Goal: Task Accomplishment & Management: Manage account settings

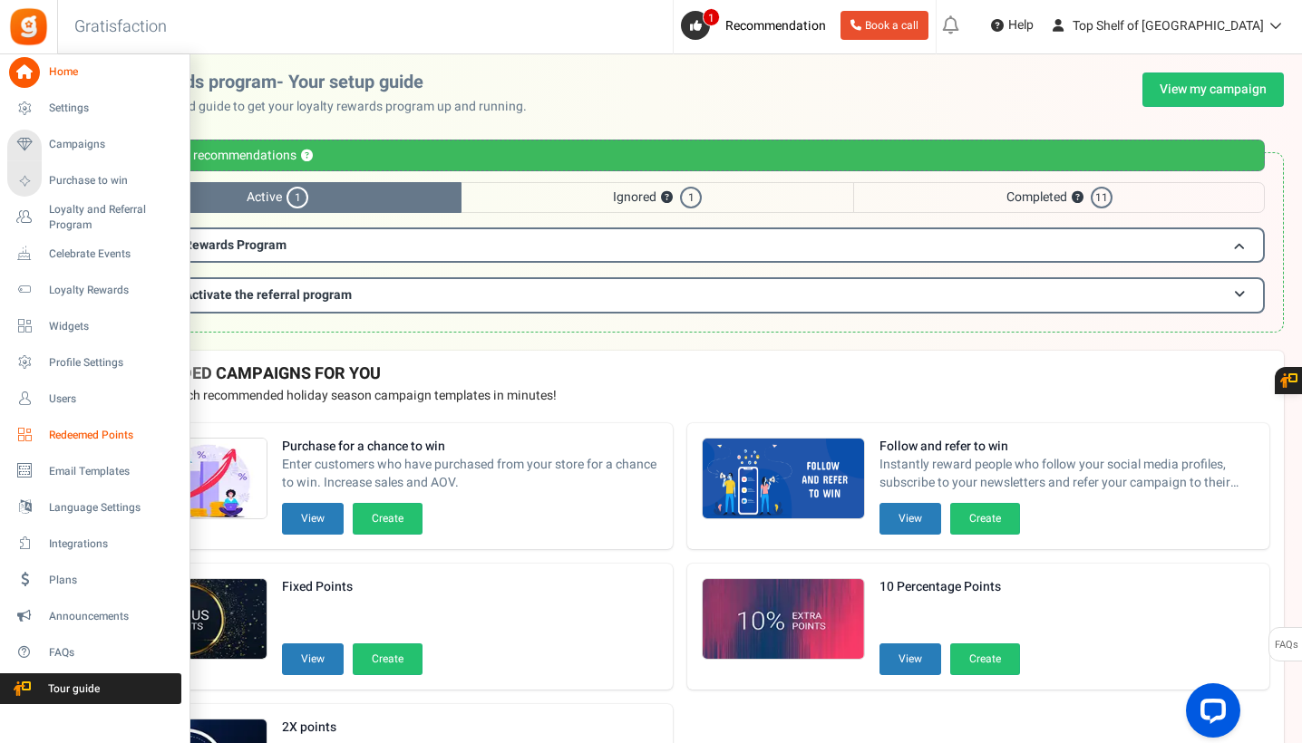
click at [69, 434] on span "Redeemed Points" at bounding box center [112, 435] width 127 height 15
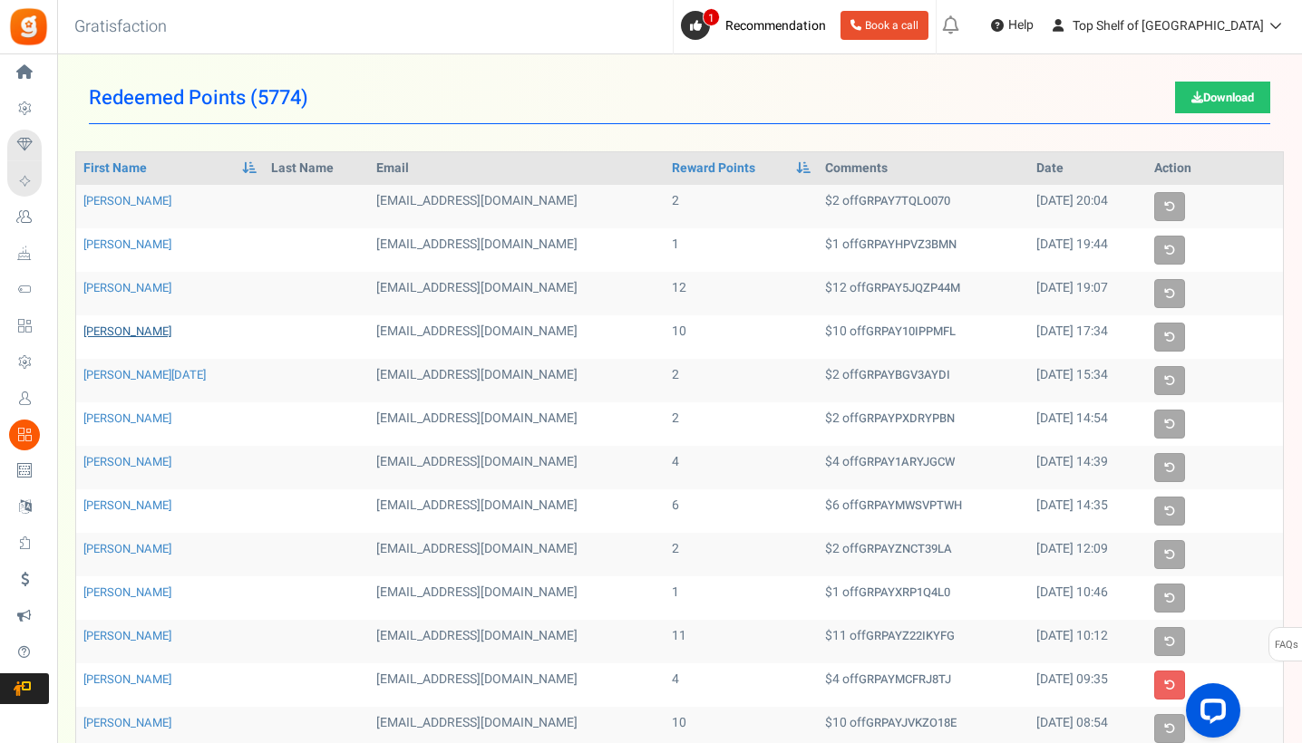
click at [91, 324] on link "[PERSON_NAME]" at bounding box center [127, 331] width 88 height 17
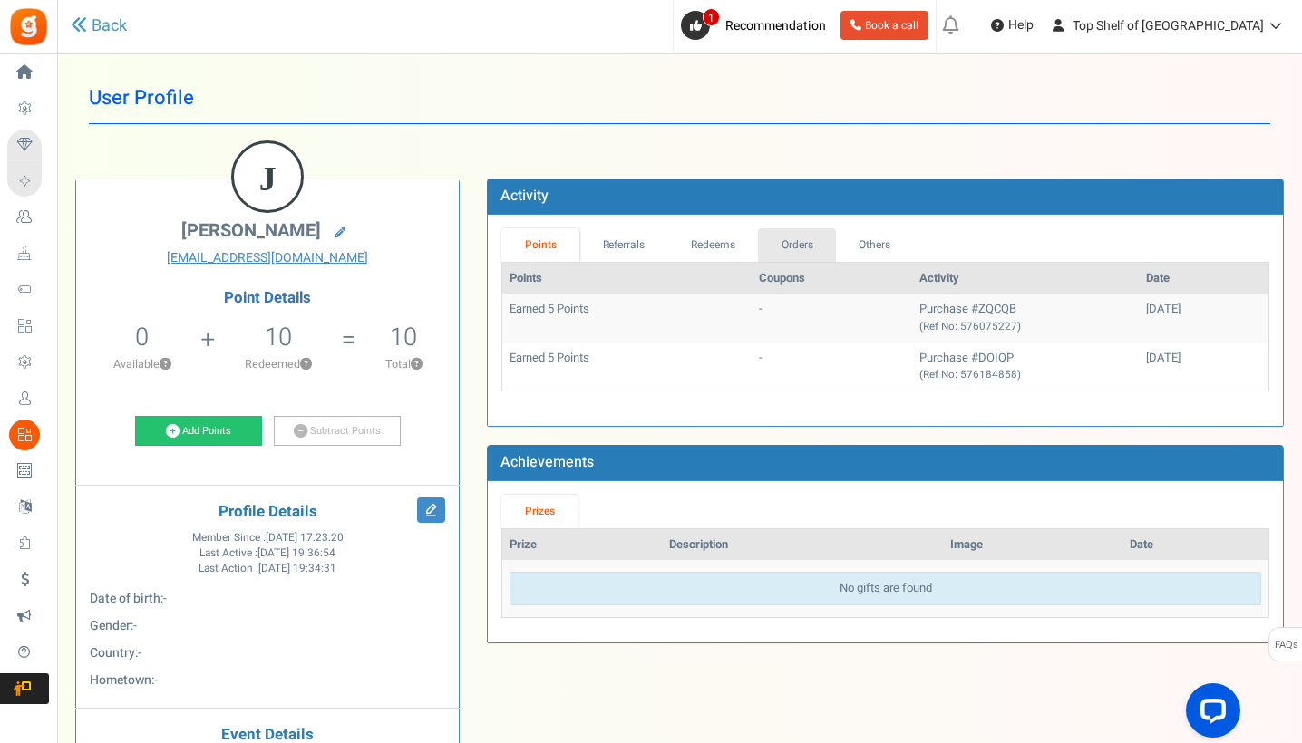
click at [787, 235] on link "Orders" at bounding box center [797, 245] width 78 height 34
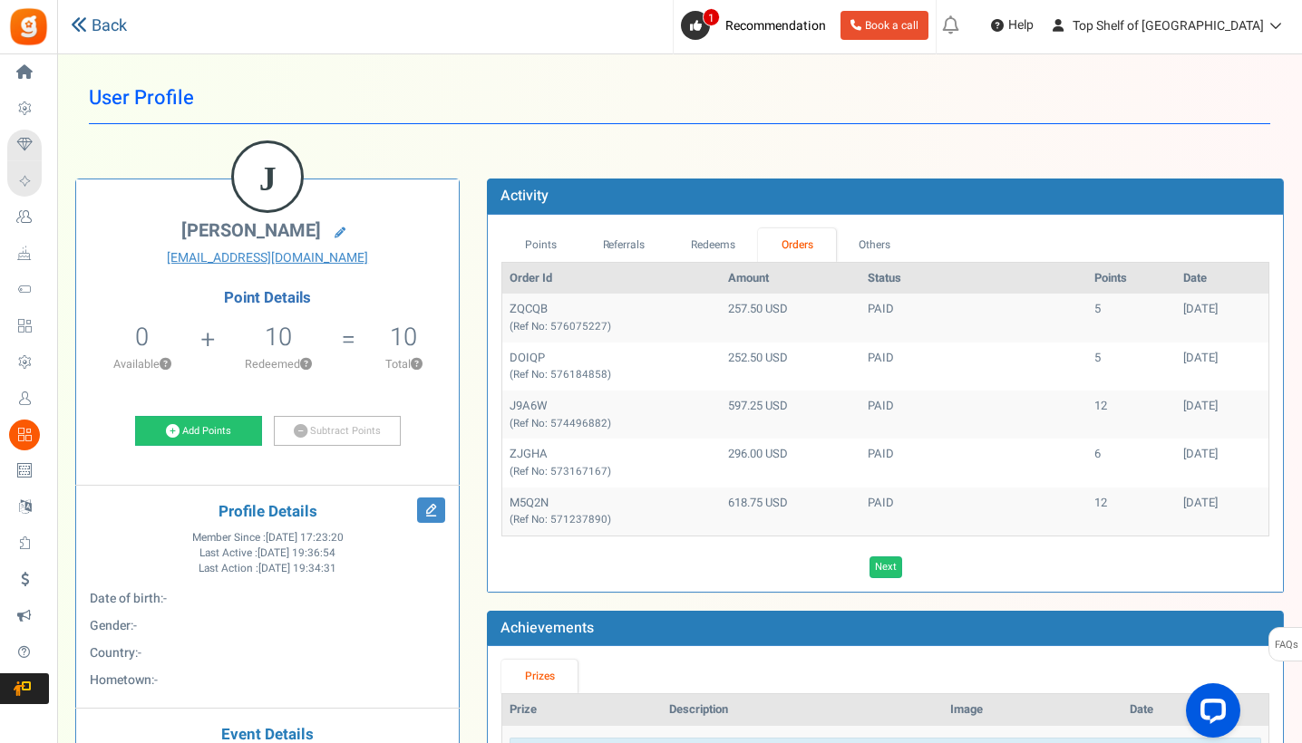
click at [114, 31] on link "Back" at bounding box center [99, 27] width 56 height 24
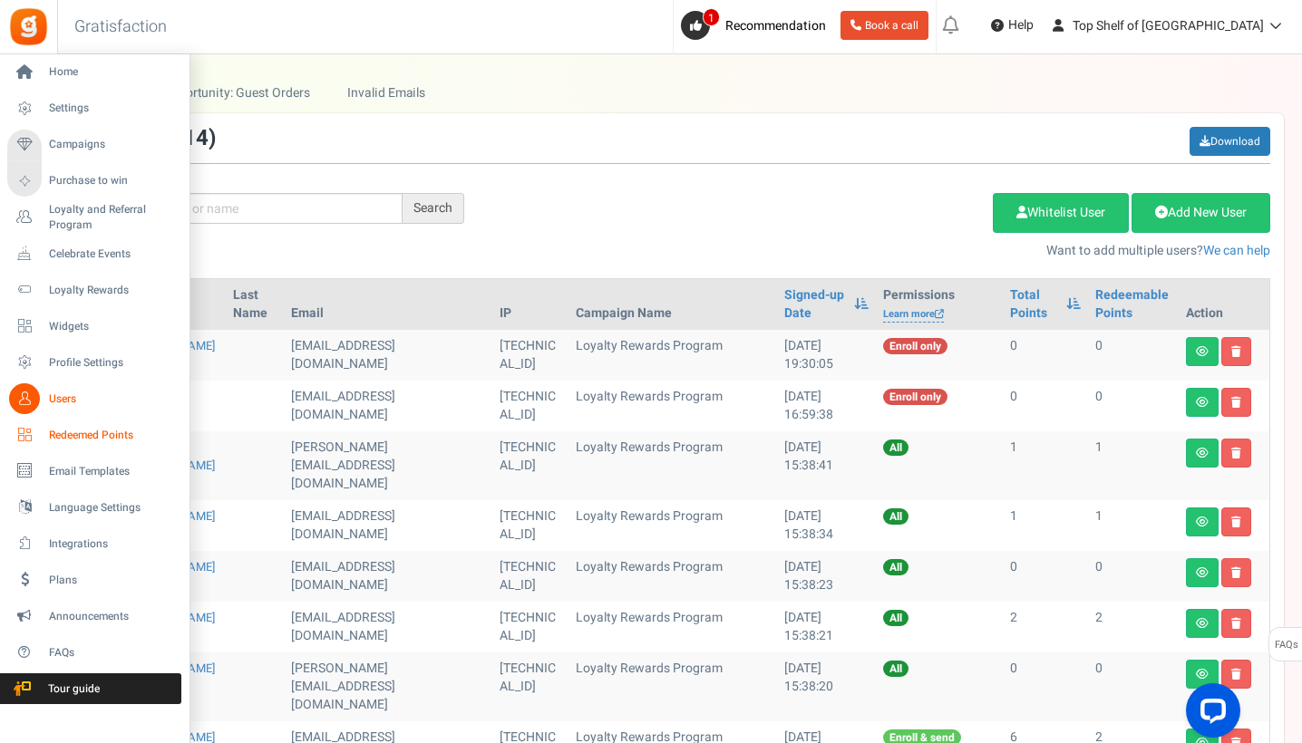
click at [77, 428] on span "Redeemed Points" at bounding box center [112, 435] width 127 height 15
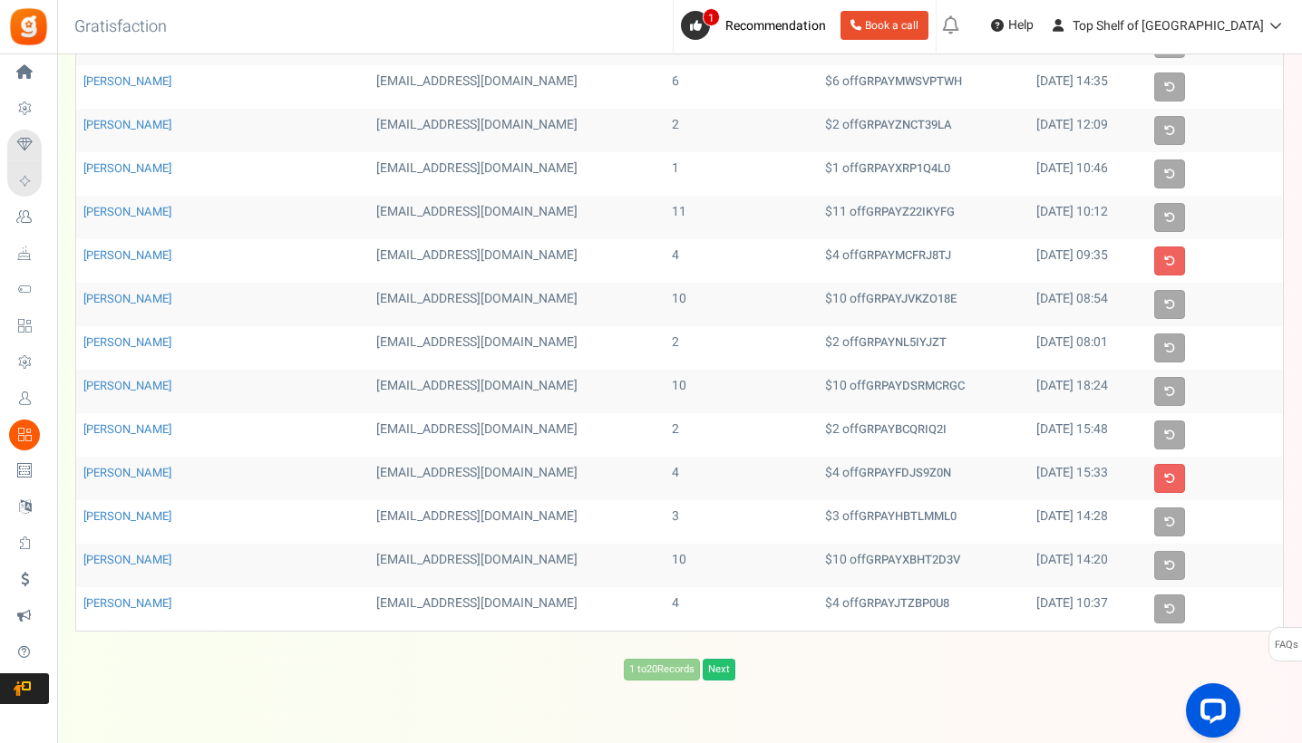
scroll to position [429, 0]
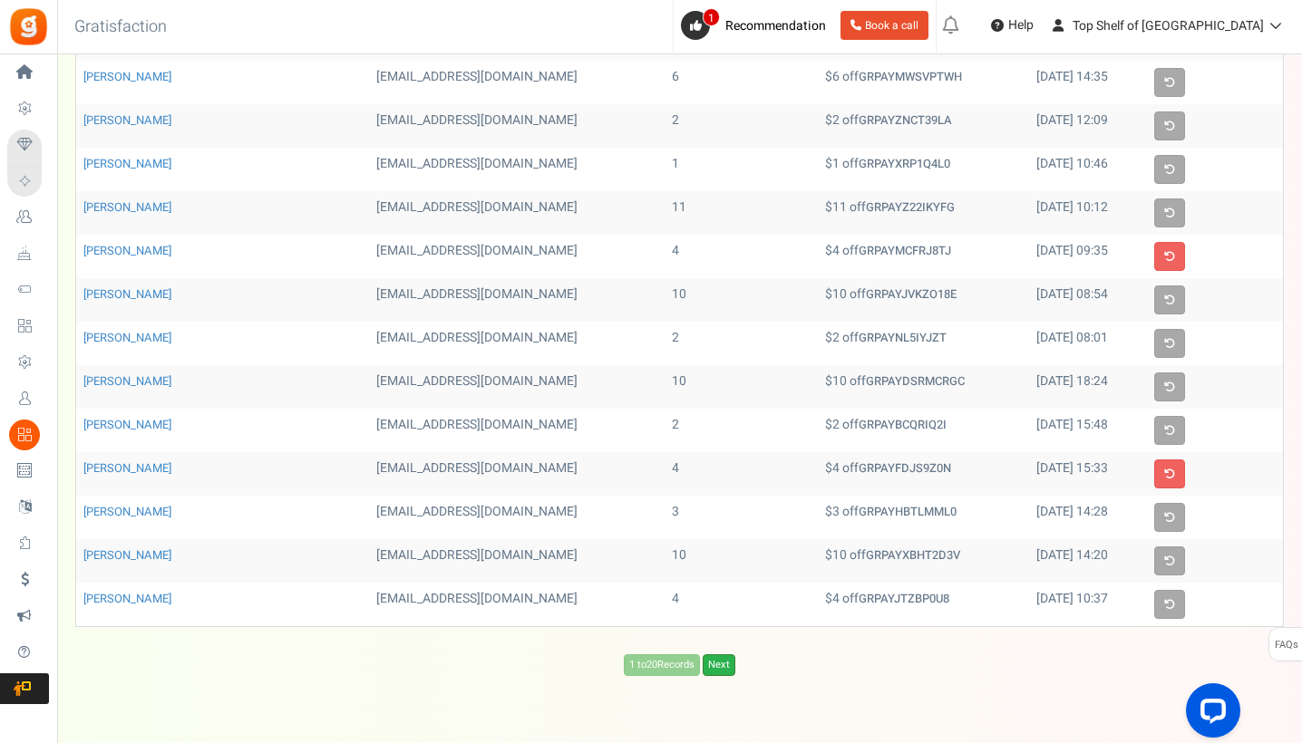
click at [731, 661] on link "Next" at bounding box center [718, 665] width 33 height 22
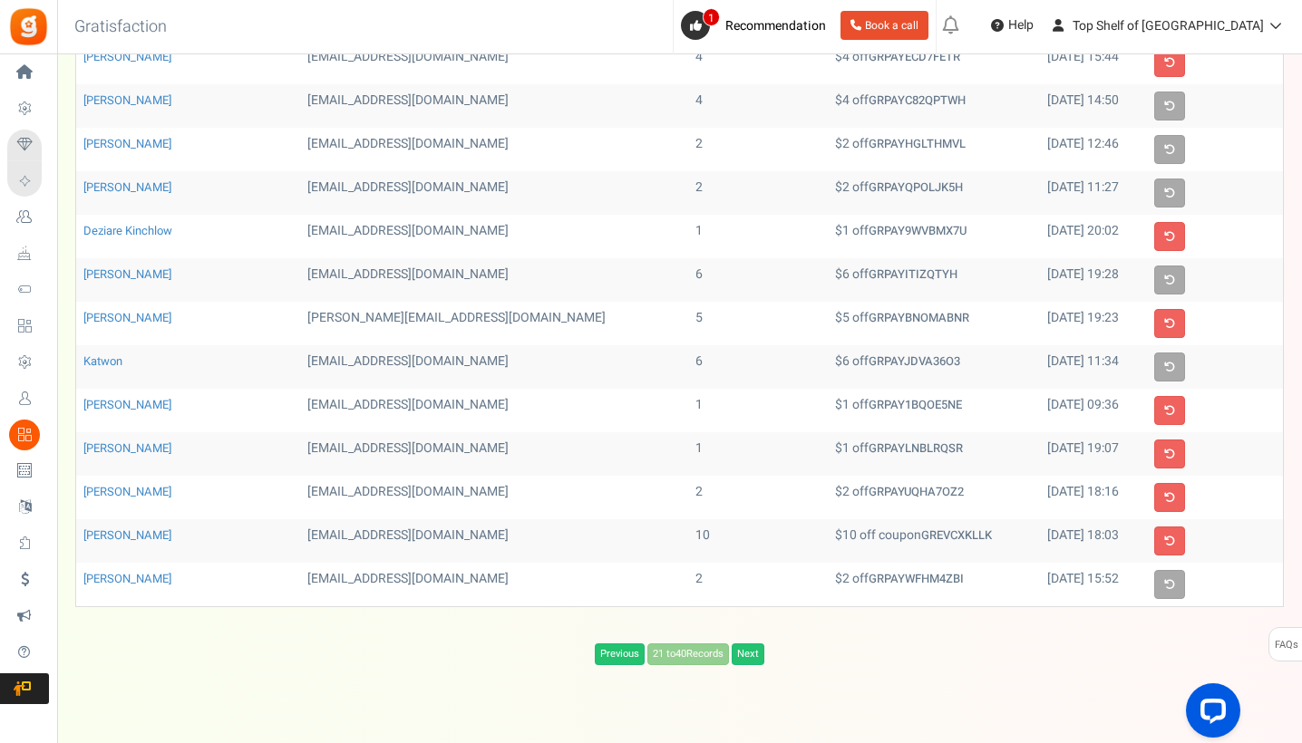
scroll to position [450, 0]
click at [131, 526] on link "[PERSON_NAME]" at bounding box center [127, 534] width 88 height 17
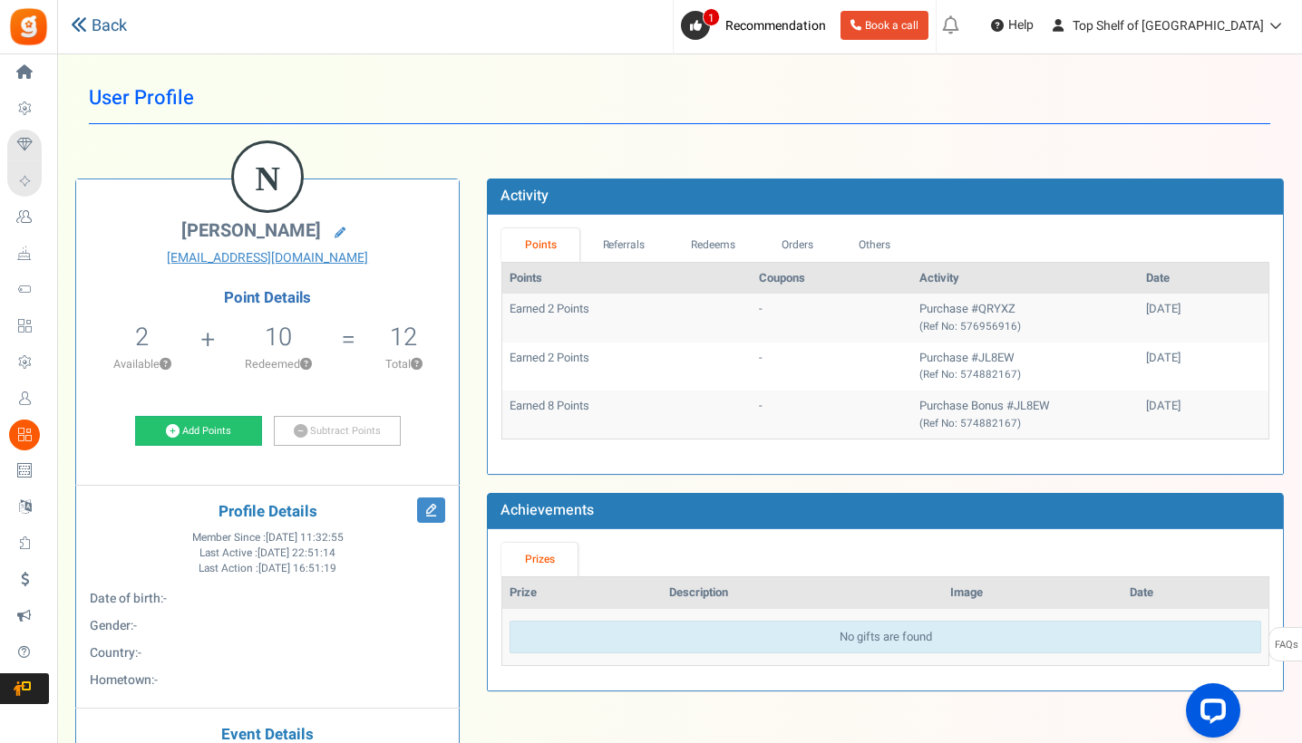
click at [118, 28] on link "Back" at bounding box center [99, 27] width 56 height 24
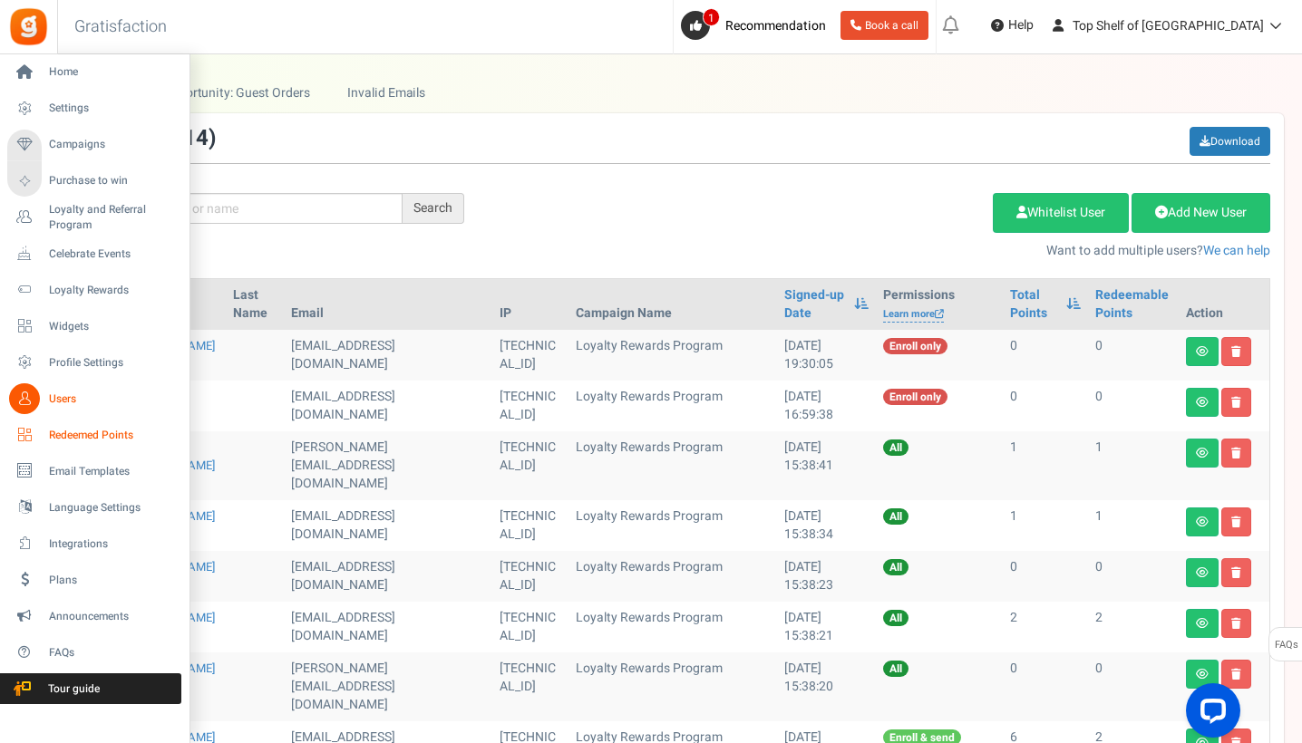
click at [69, 431] on span "Redeemed Points" at bounding box center [112, 435] width 127 height 15
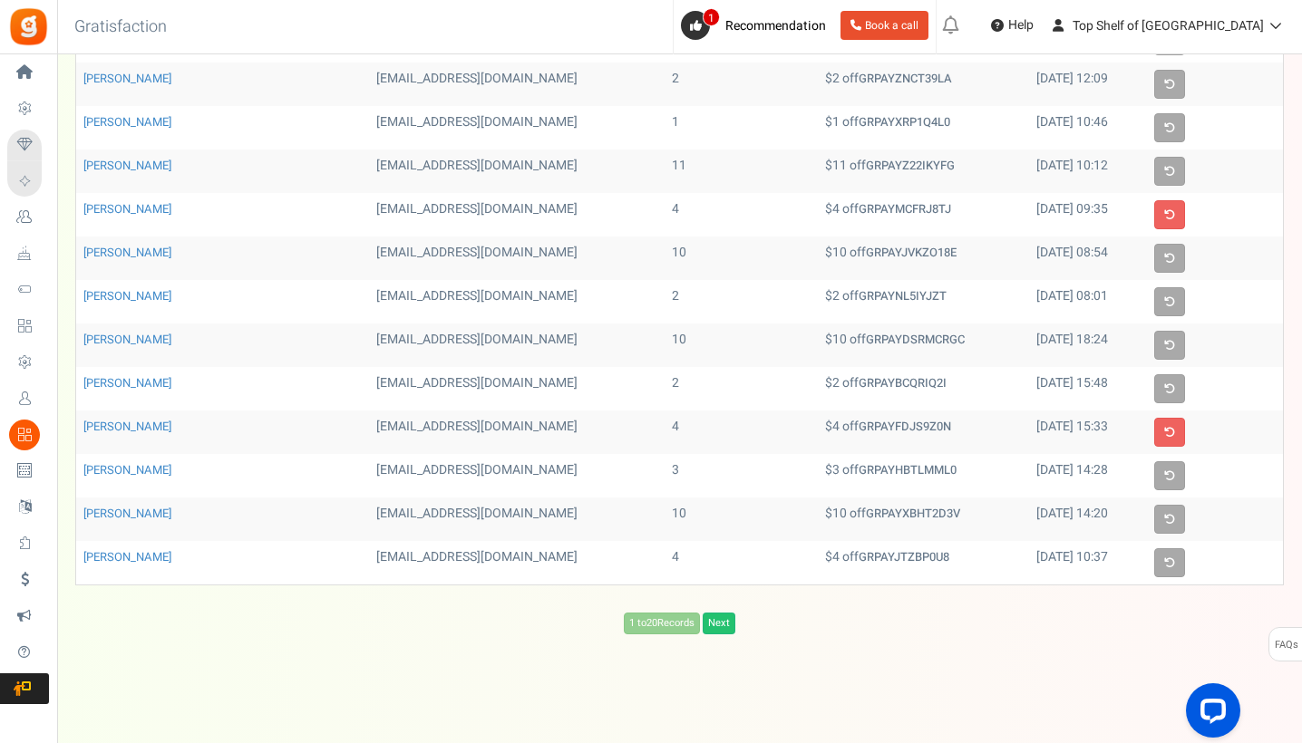
scroll to position [469, 0]
click at [732, 615] on link "Next" at bounding box center [718, 625] width 33 height 22
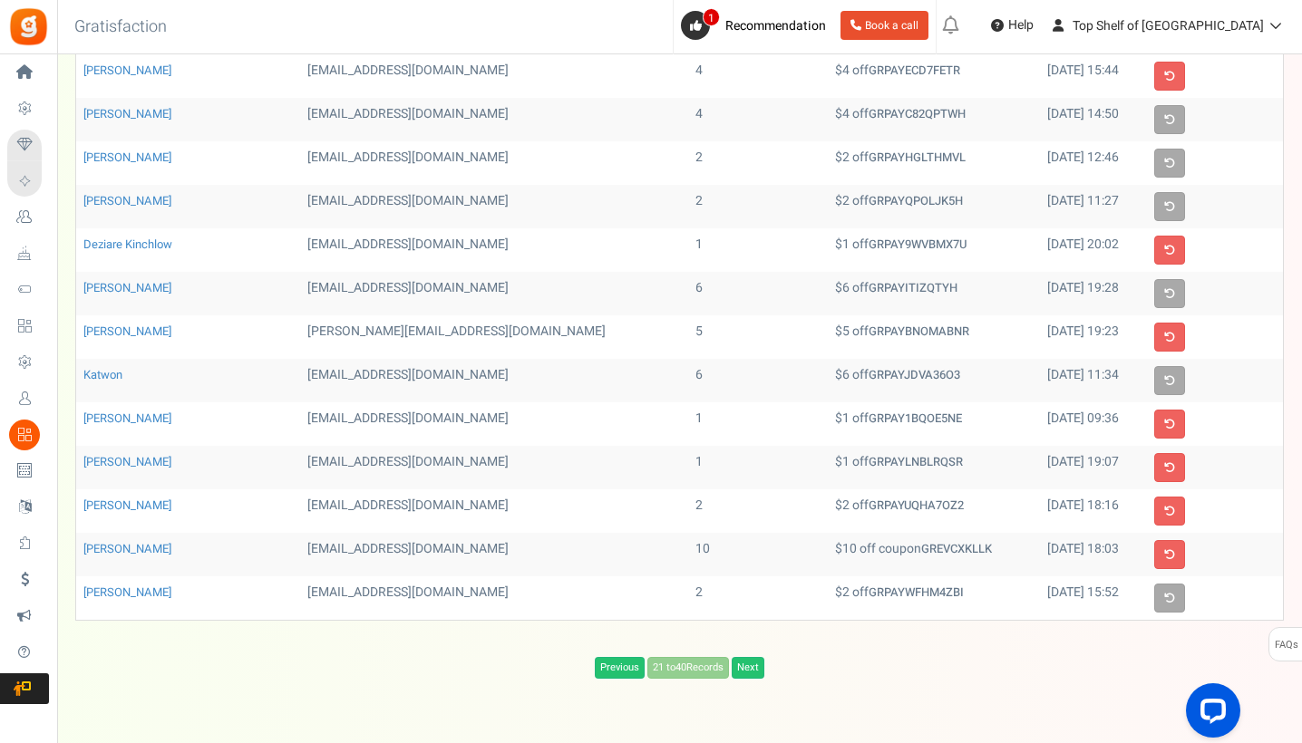
scroll to position [437, 0]
click at [753, 663] on link "Next" at bounding box center [747, 666] width 33 height 22
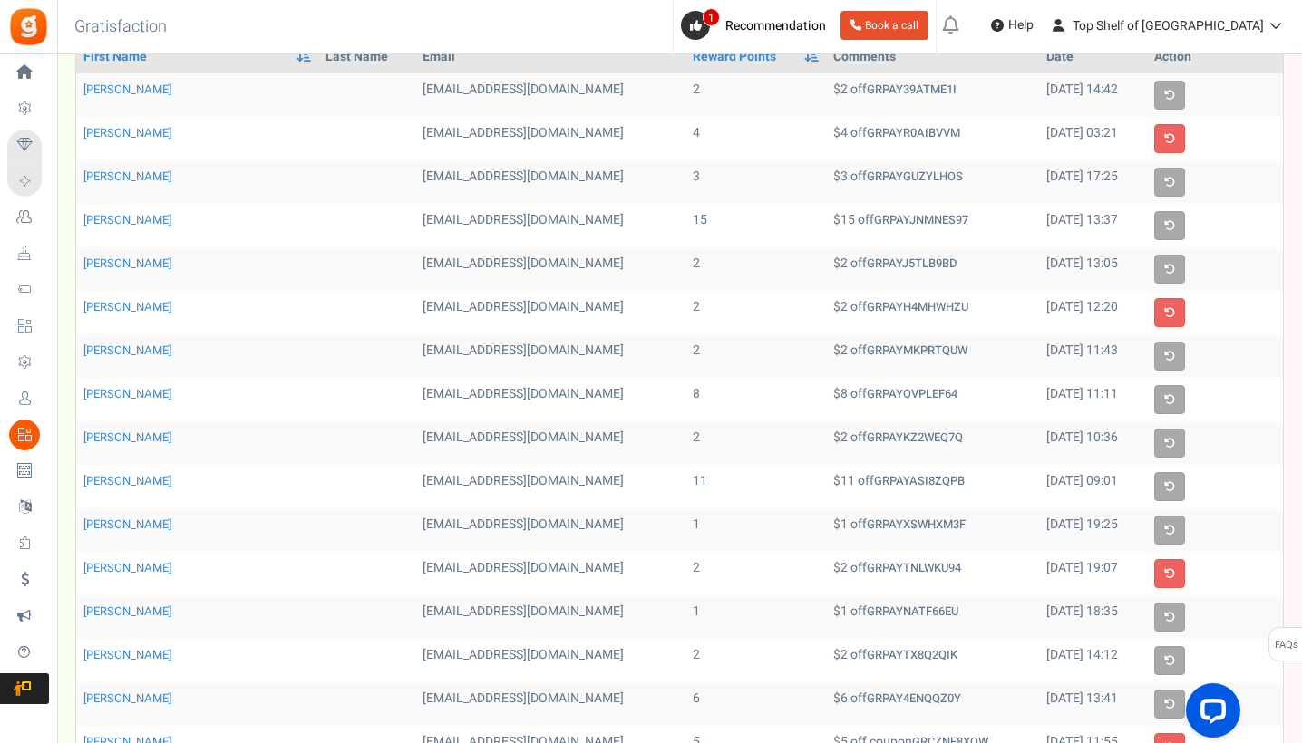
scroll to position [53, 0]
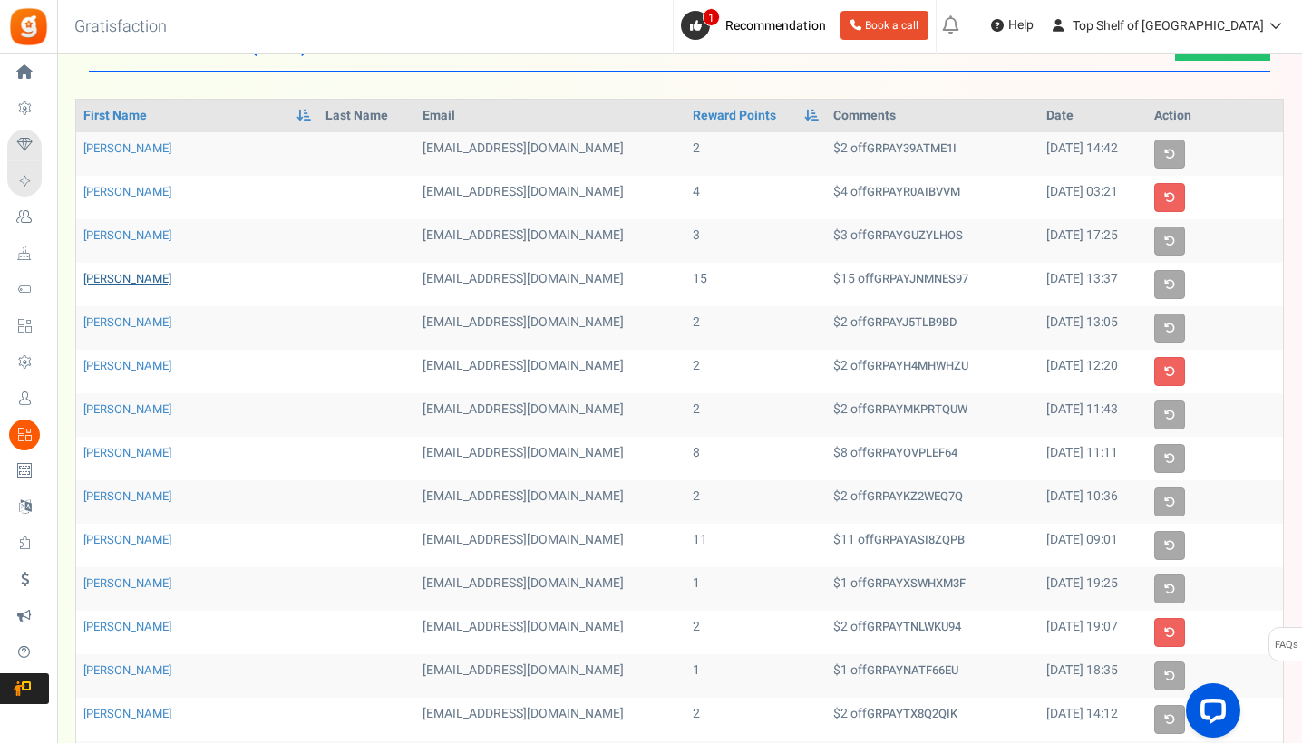
click at [121, 280] on link "[PERSON_NAME]" at bounding box center [127, 278] width 88 height 17
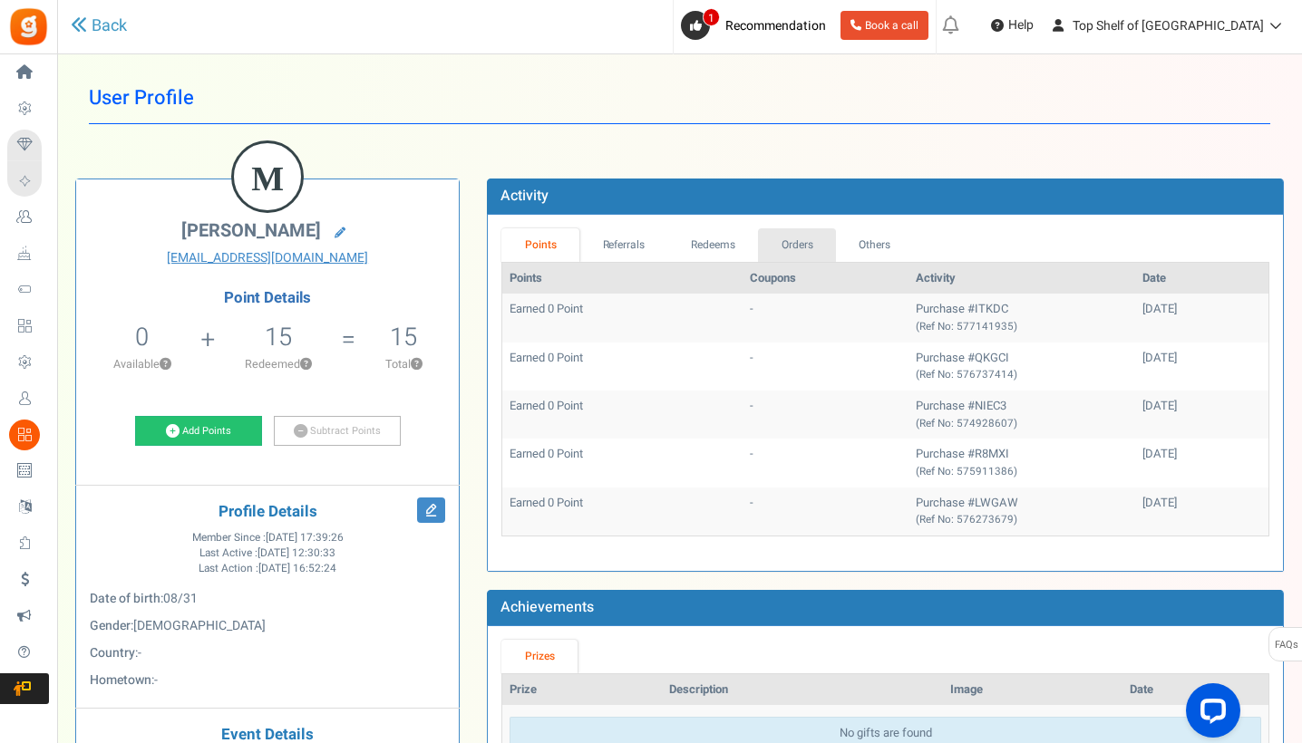
click at [808, 246] on link "Orders" at bounding box center [797, 245] width 78 height 34
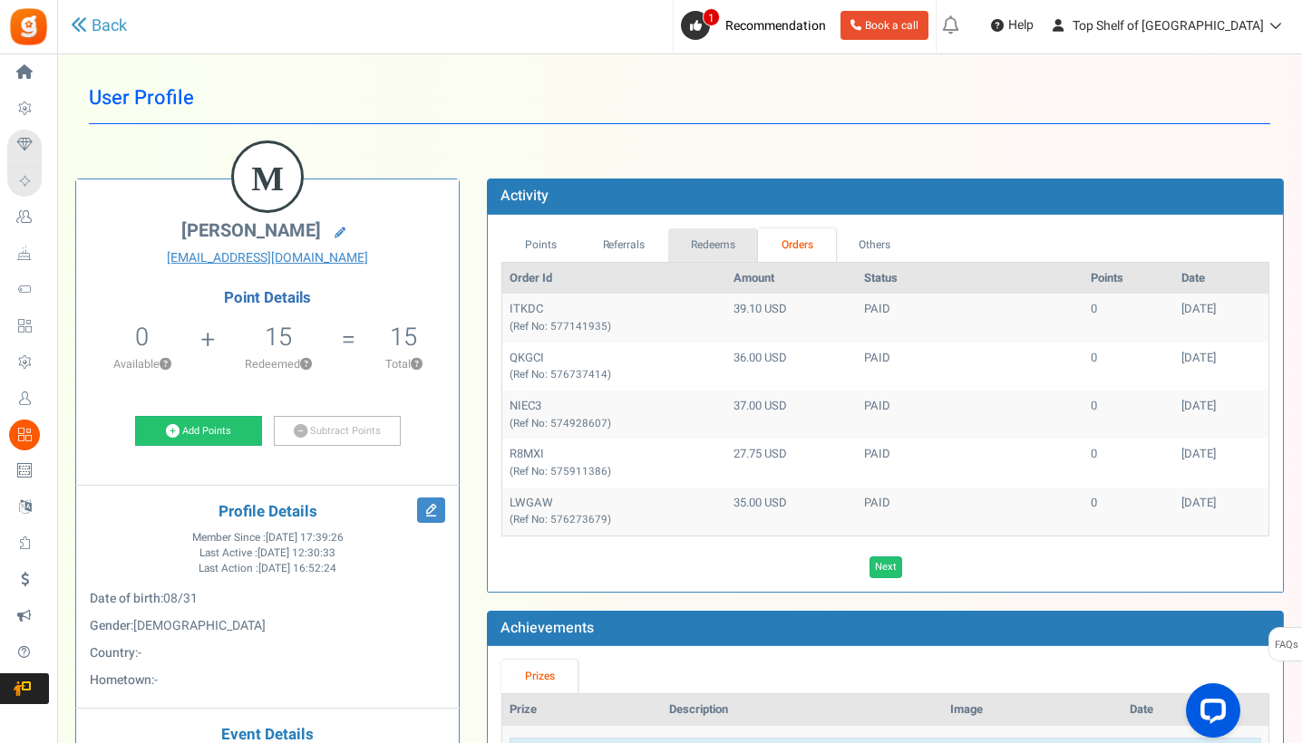
click at [720, 257] on link "Redeems" at bounding box center [713, 245] width 91 height 34
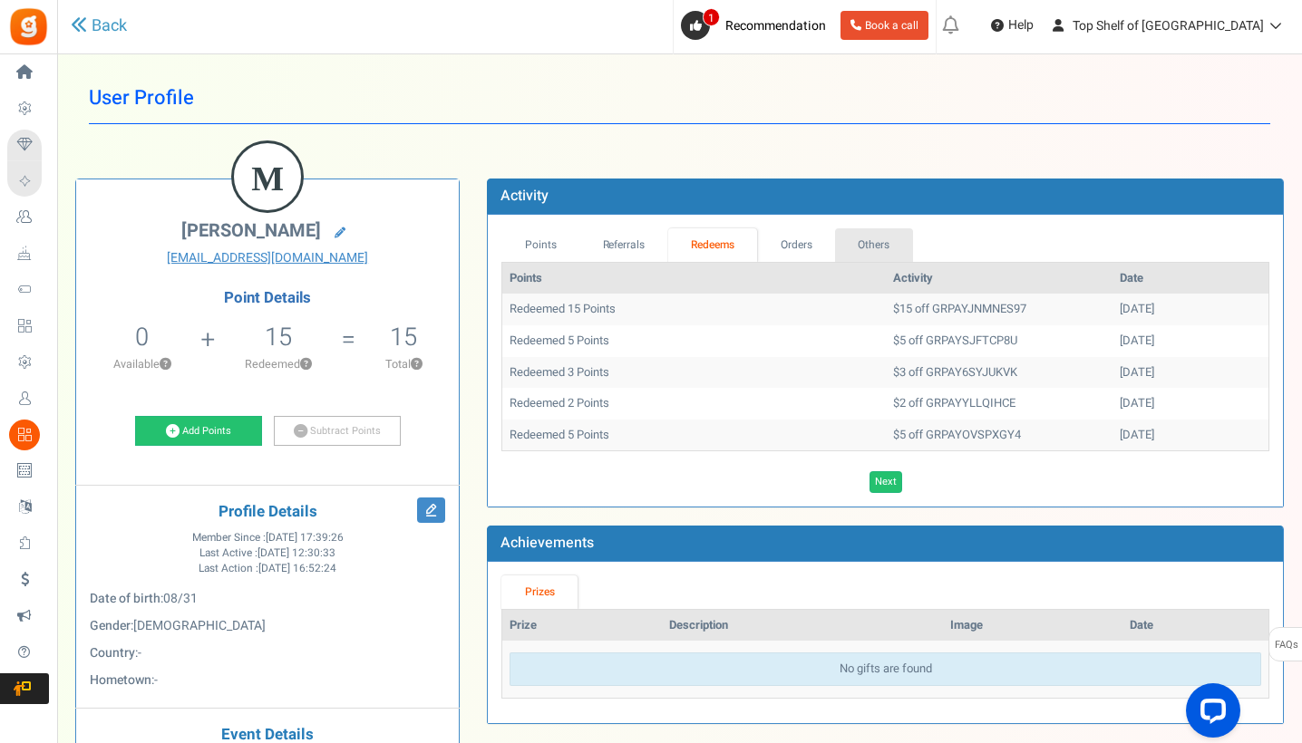
click at [880, 249] on link "Others" at bounding box center [874, 245] width 78 height 34
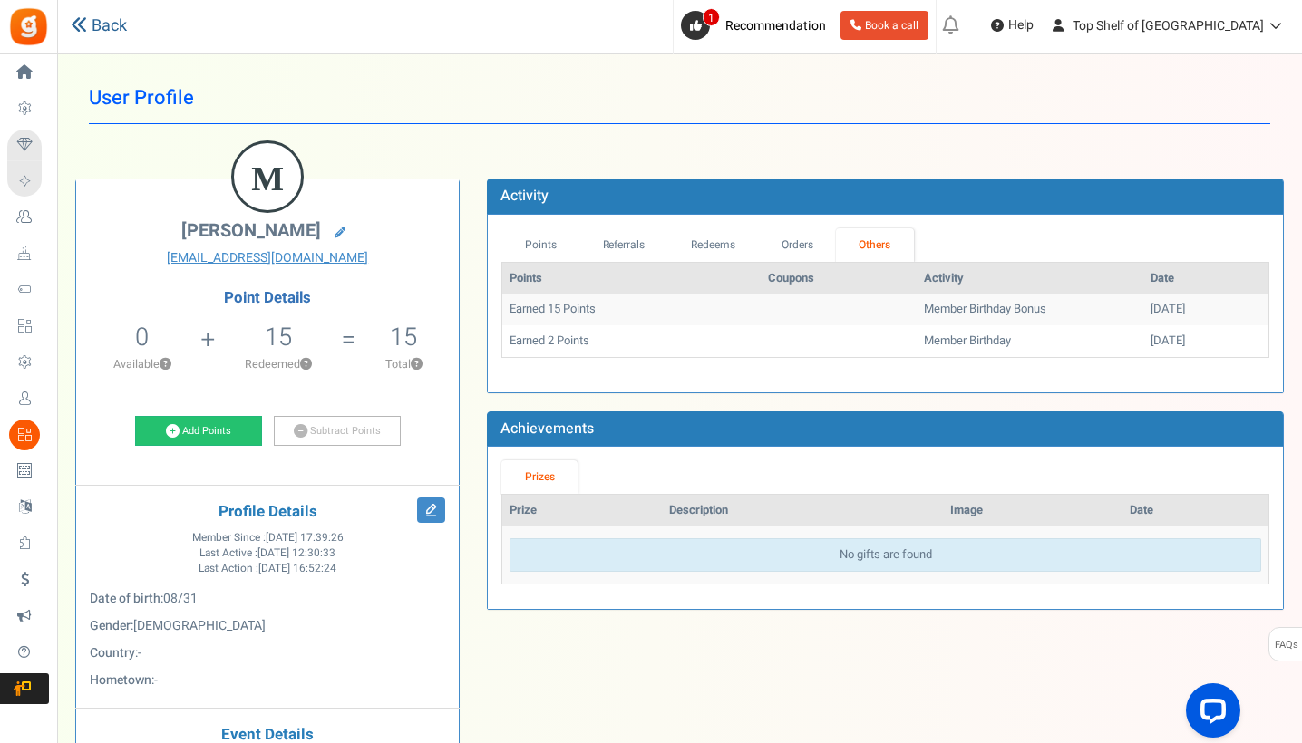
click at [121, 25] on link "Back" at bounding box center [99, 27] width 56 height 24
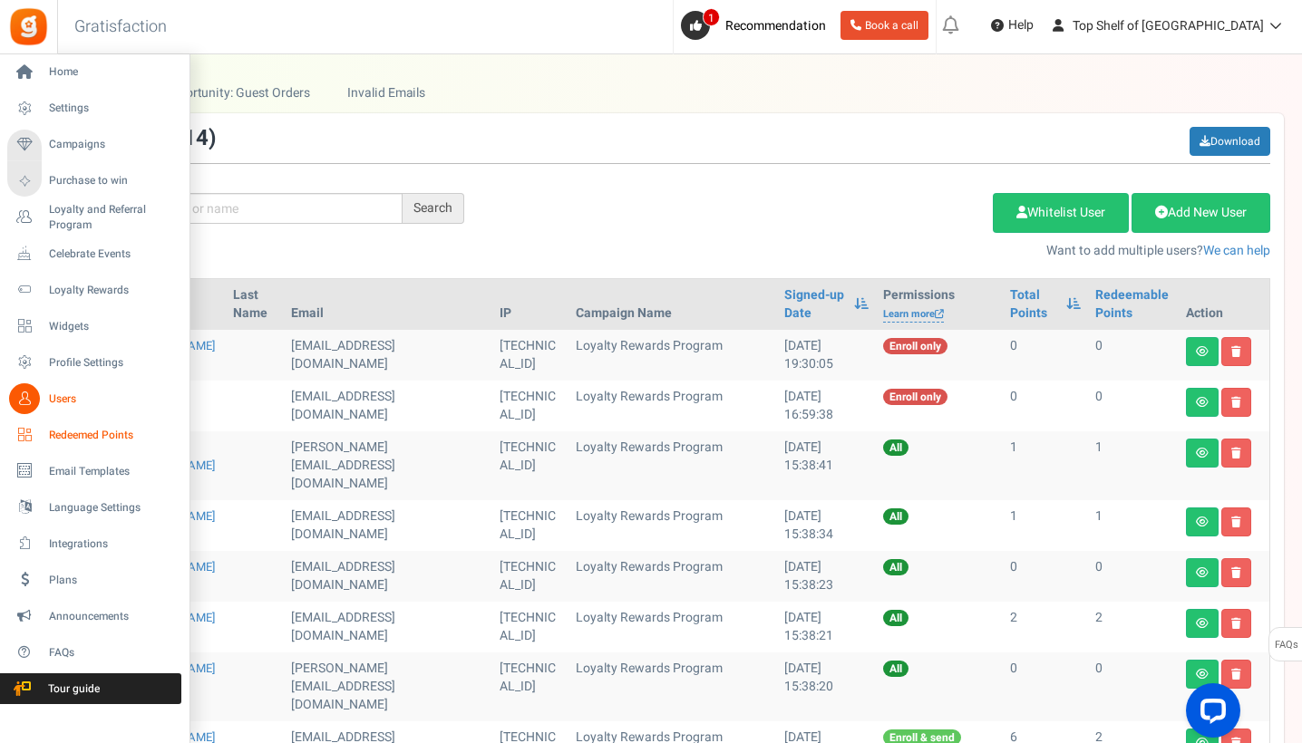
click at [62, 433] on span "Redeemed Points" at bounding box center [112, 435] width 127 height 15
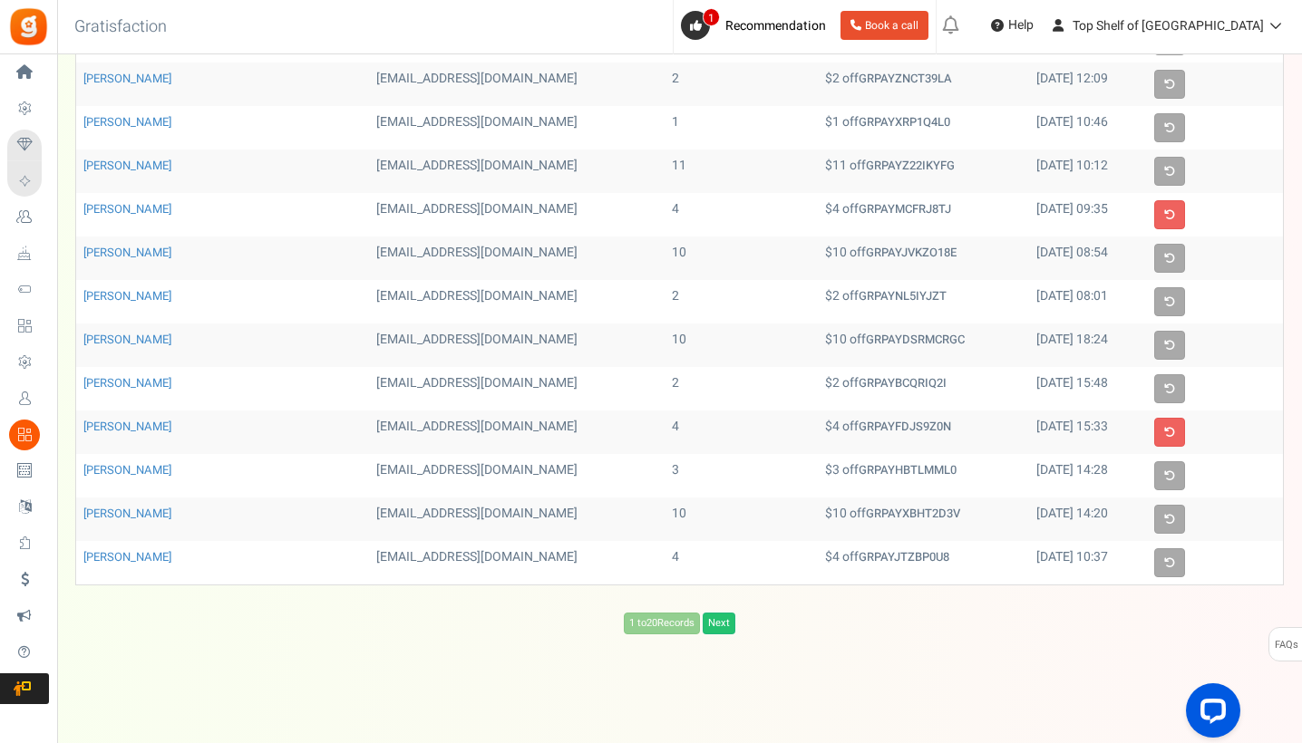
scroll to position [469, 0]
click at [718, 626] on link "Next" at bounding box center [718, 625] width 33 height 22
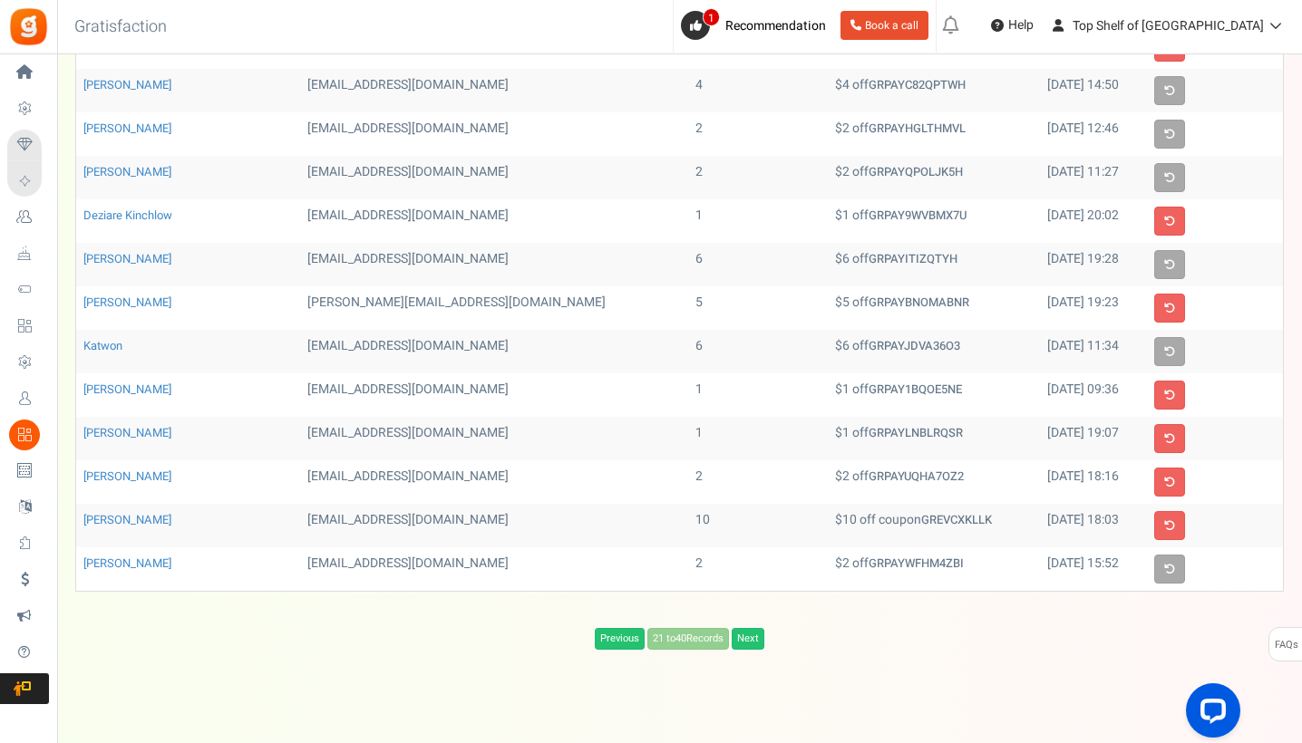
scroll to position [465, 0]
click at [756, 634] on link "Next" at bounding box center [747, 638] width 33 height 22
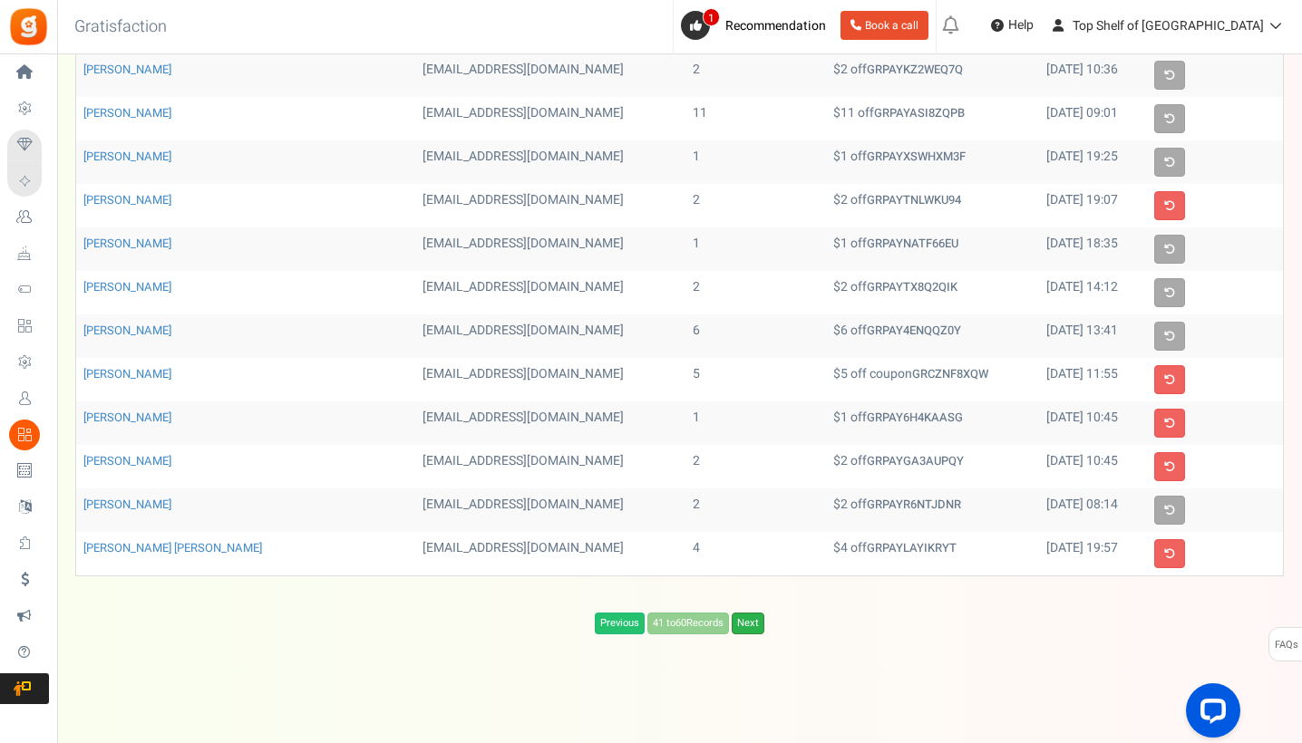
scroll to position [479, 0]
click at [760, 615] on link "Next" at bounding box center [747, 625] width 33 height 22
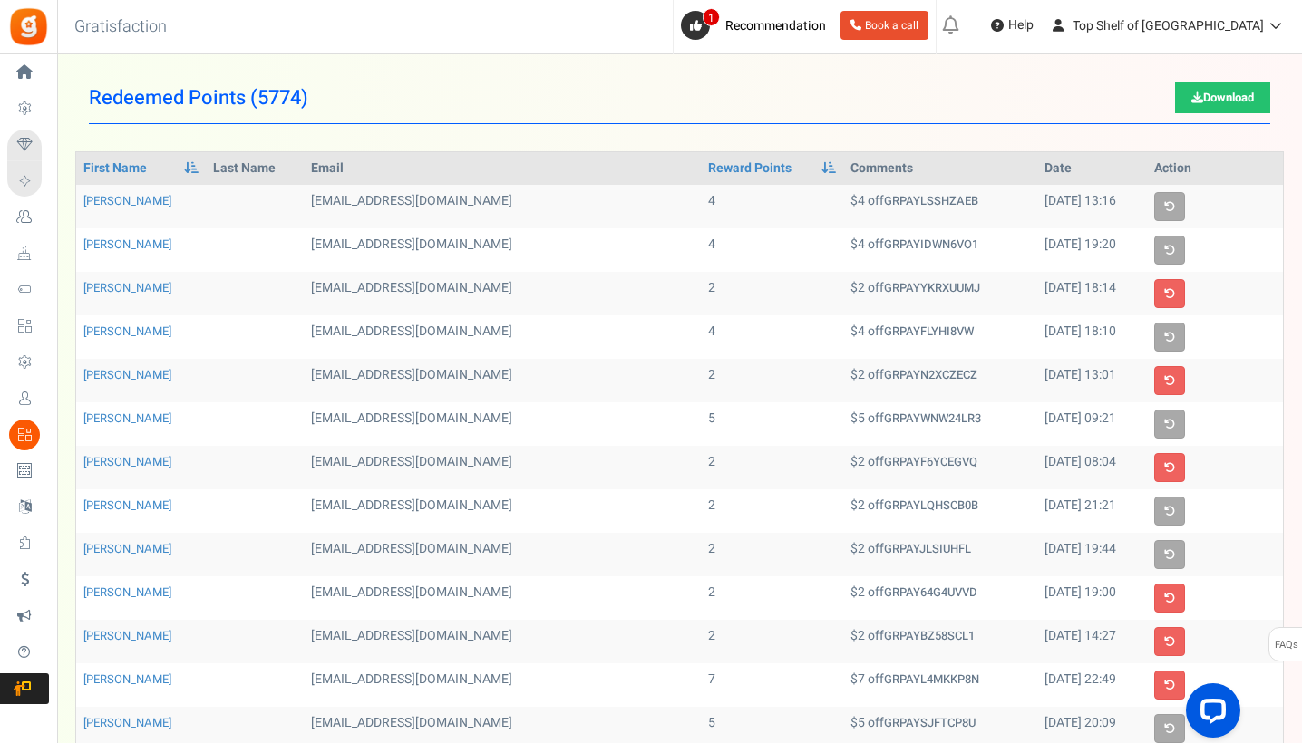
scroll to position [0, 0]
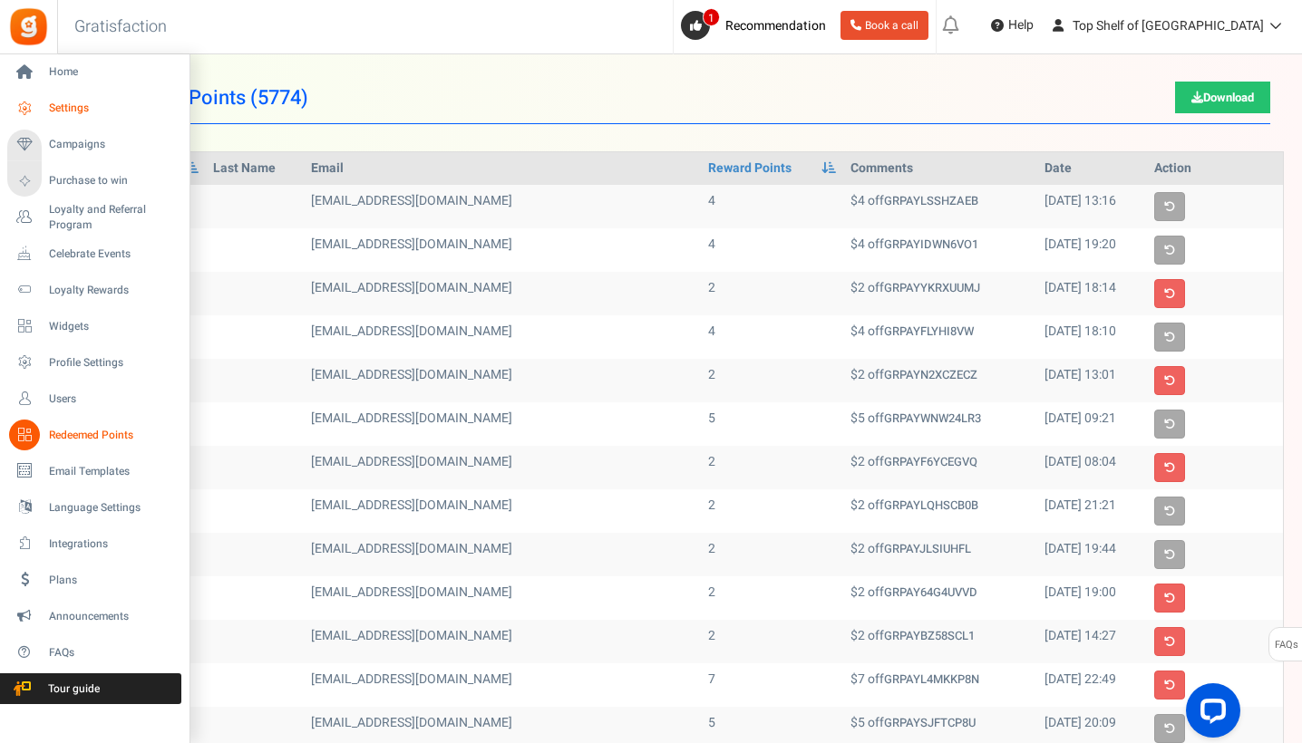
click at [33, 101] on icon at bounding box center [24, 108] width 31 height 31
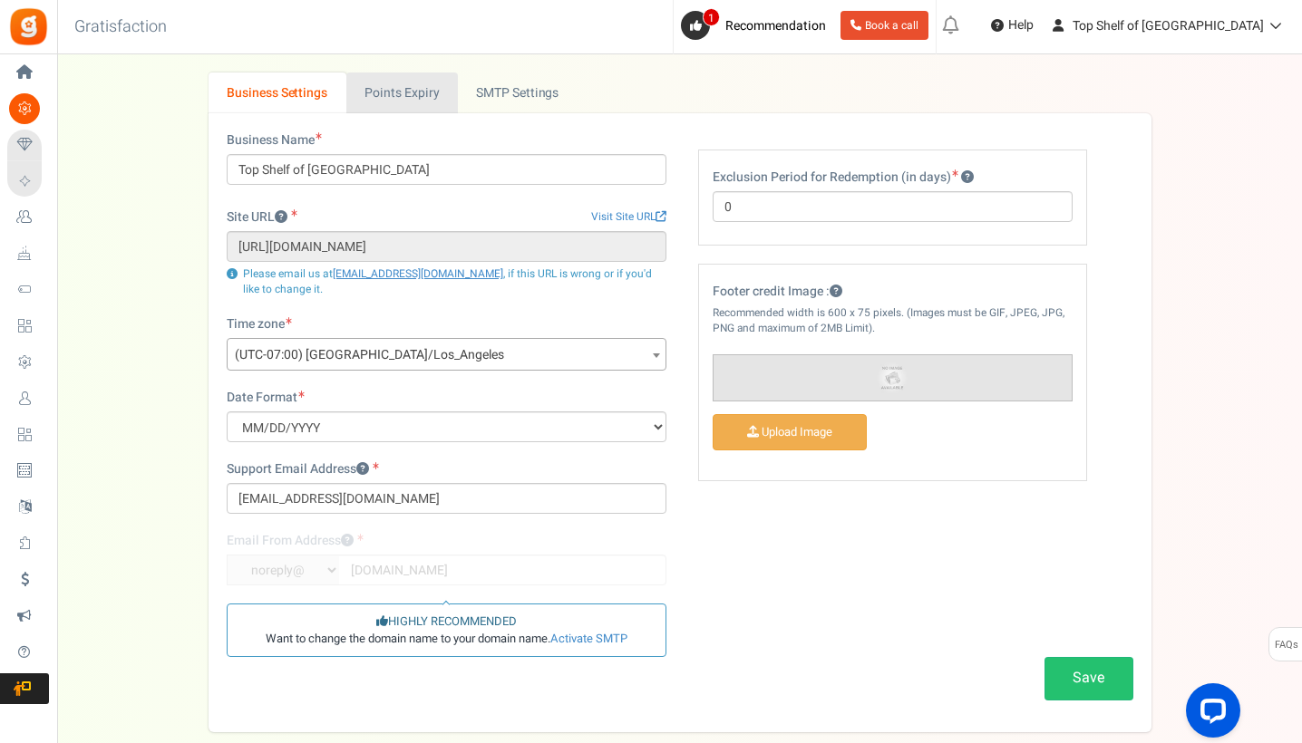
click at [412, 103] on link "Points Expiry" at bounding box center [401, 93] width 111 height 41
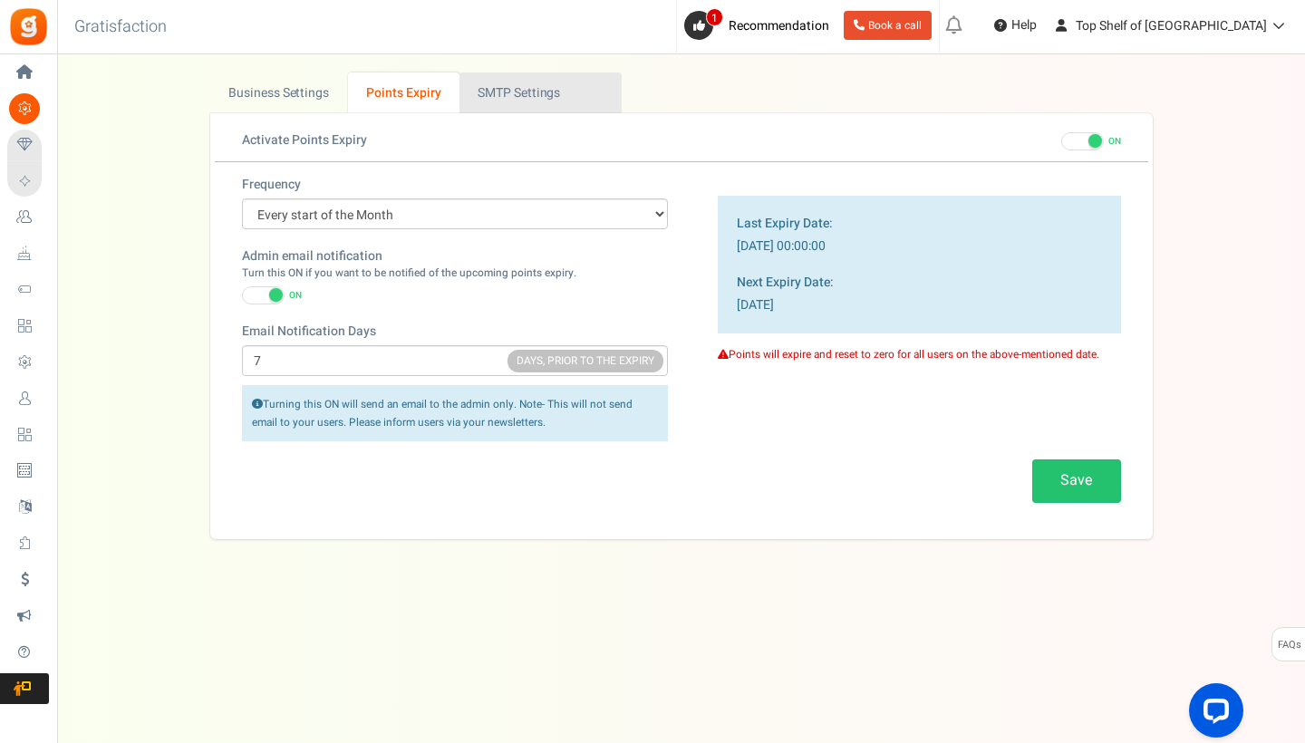
click at [482, 99] on link "Active SMTP Settings" at bounding box center [541, 93] width 162 height 41
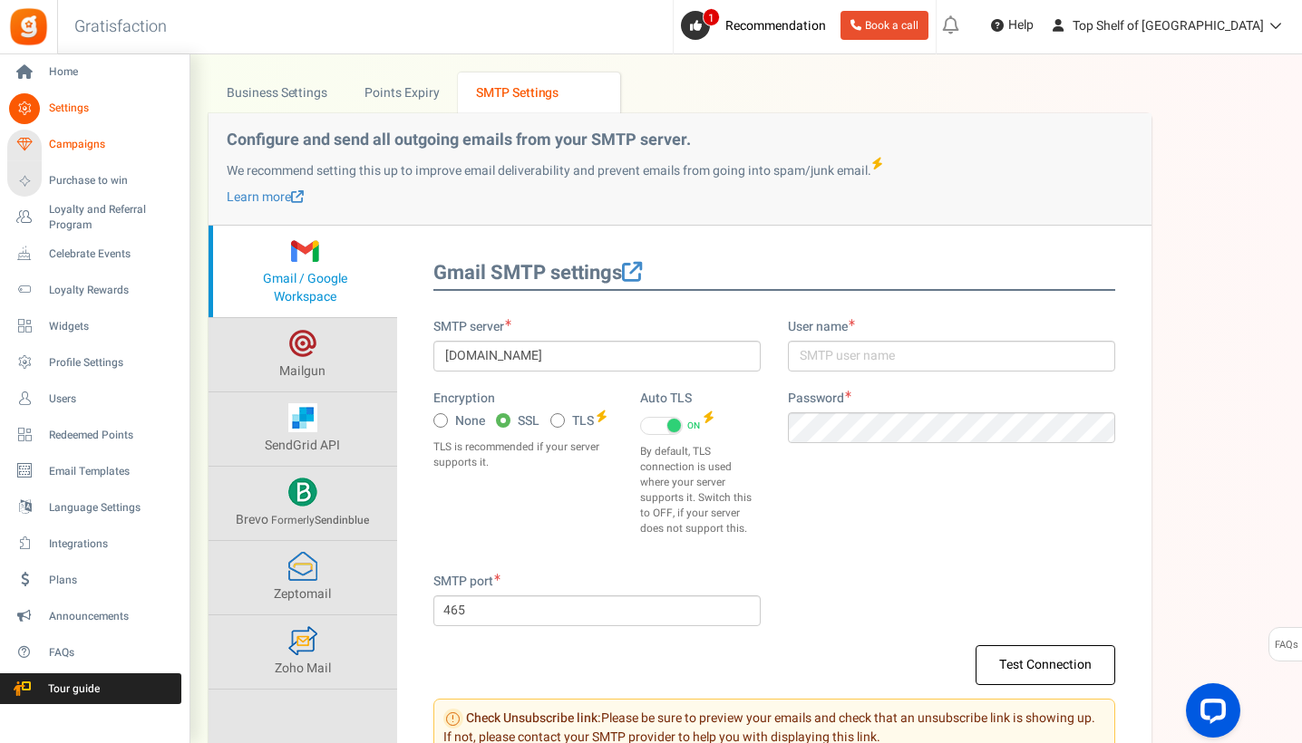
click at [61, 143] on span "Campaigns" at bounding box center [112, 144] width 127 height 15
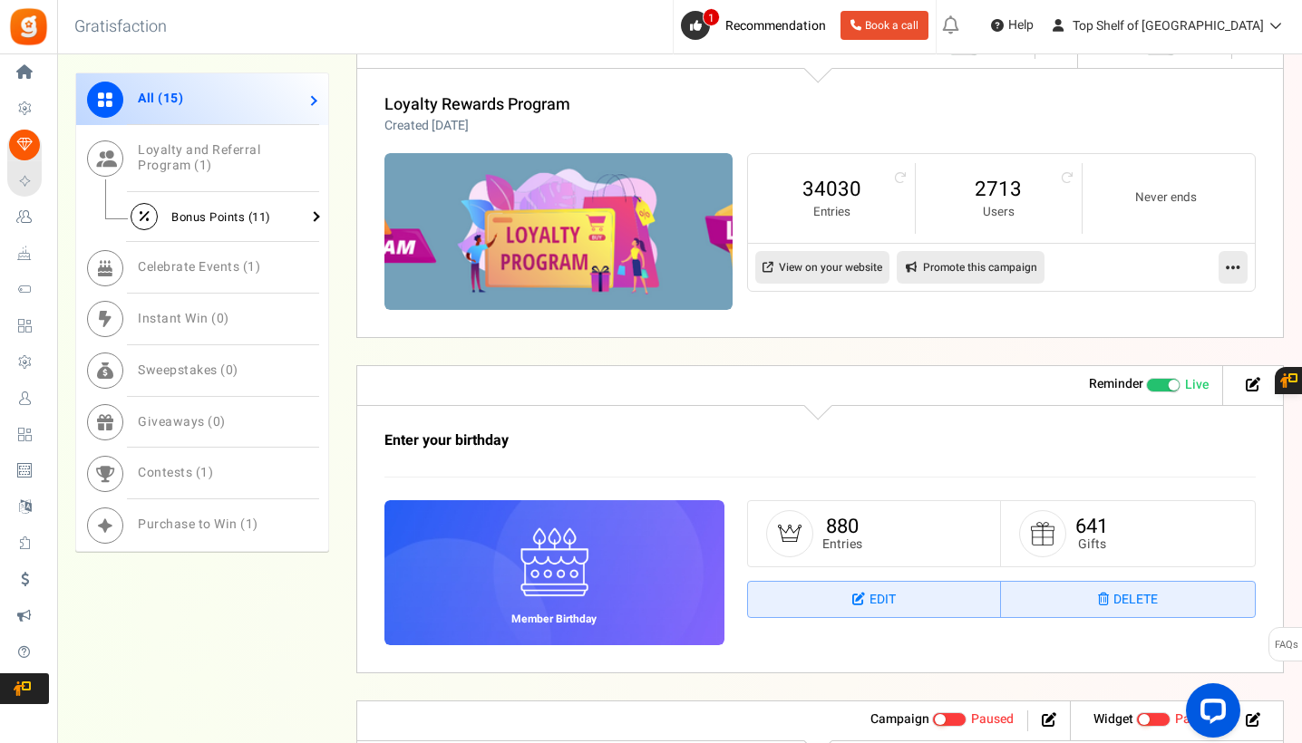
scroll to position [997, 0]
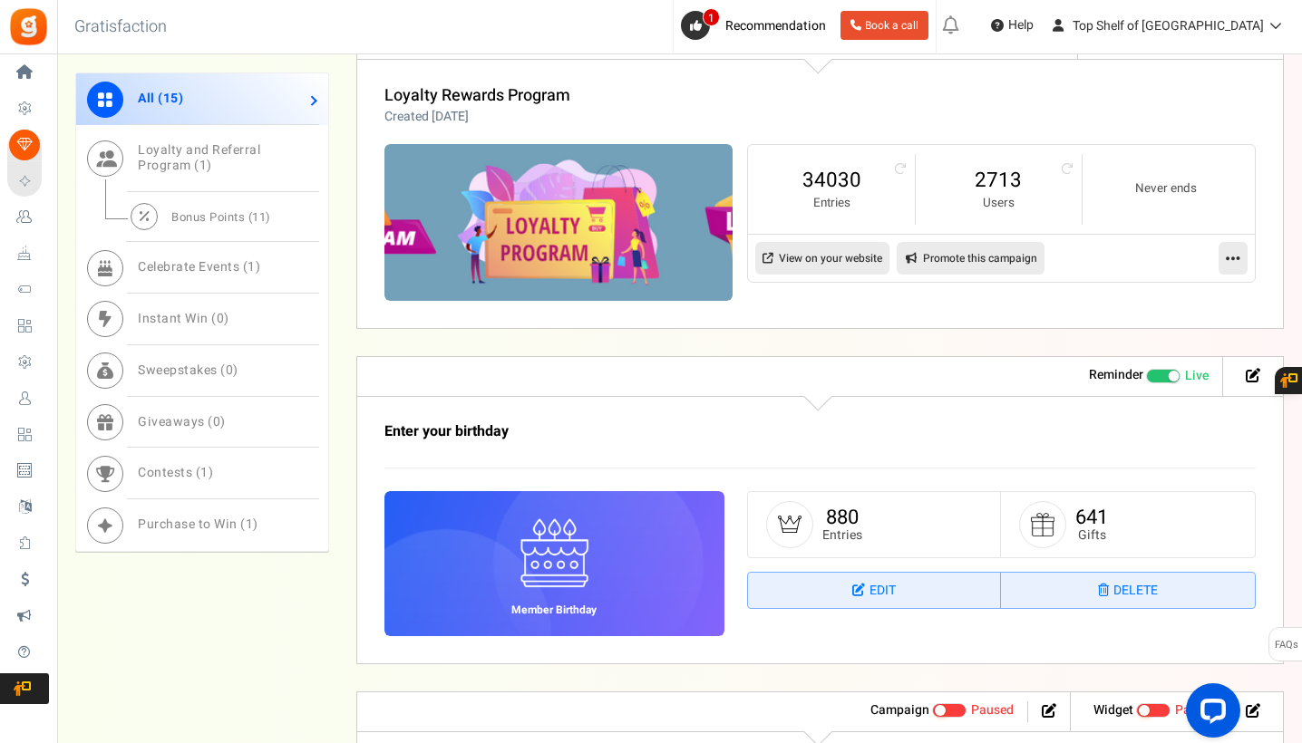
click at [600, 117] on div "Loyalty Rewards Program Created [DATE]" at bounding box center [819, 106] width 871 height 39
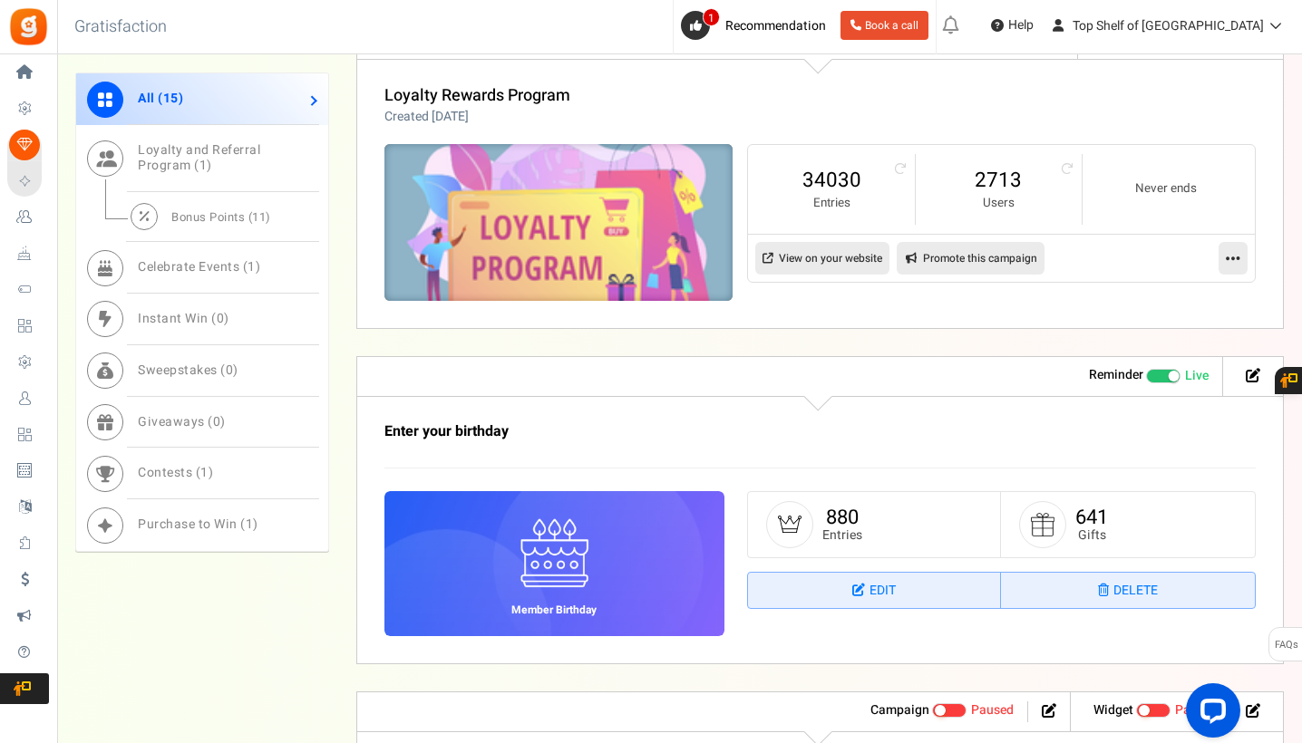
click at [601, 212] on img at bounding box center [558, 222] width 523 height 235
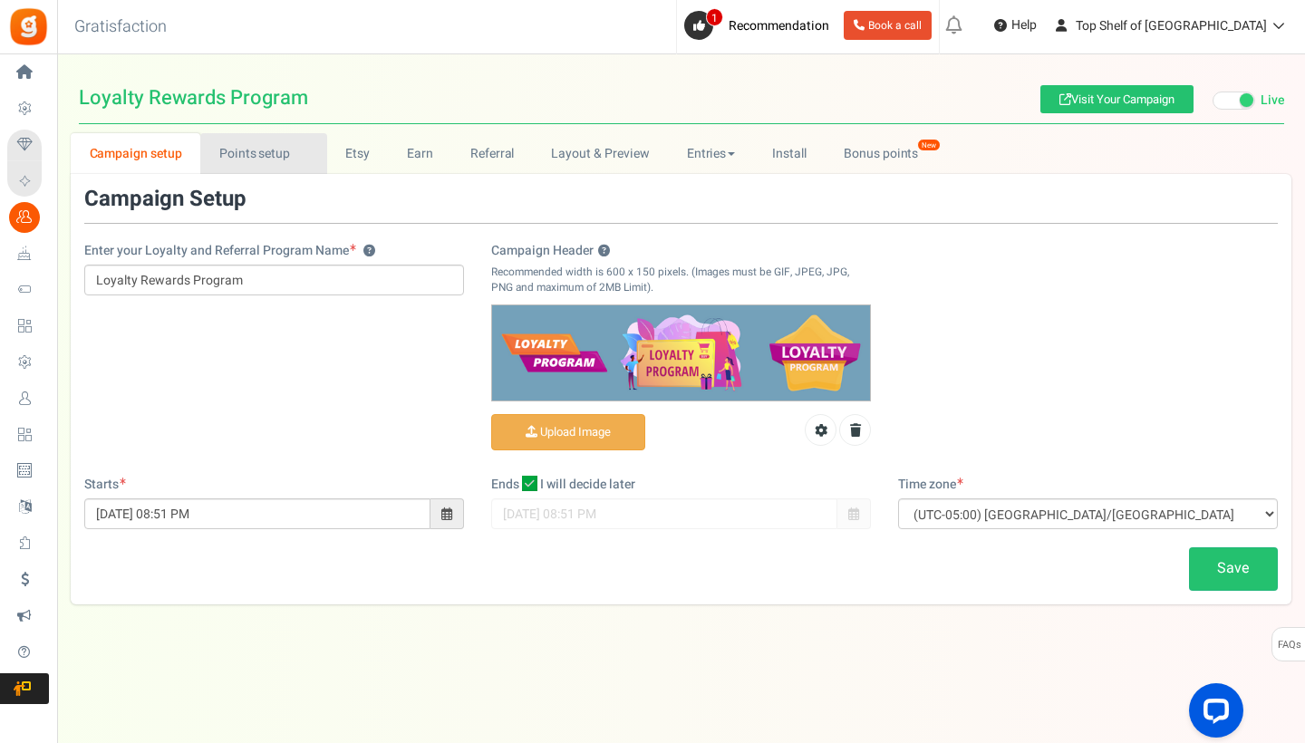
click at [280, 160] on link "Points setup New" at bounding box center [263, 153] width 126 height 41
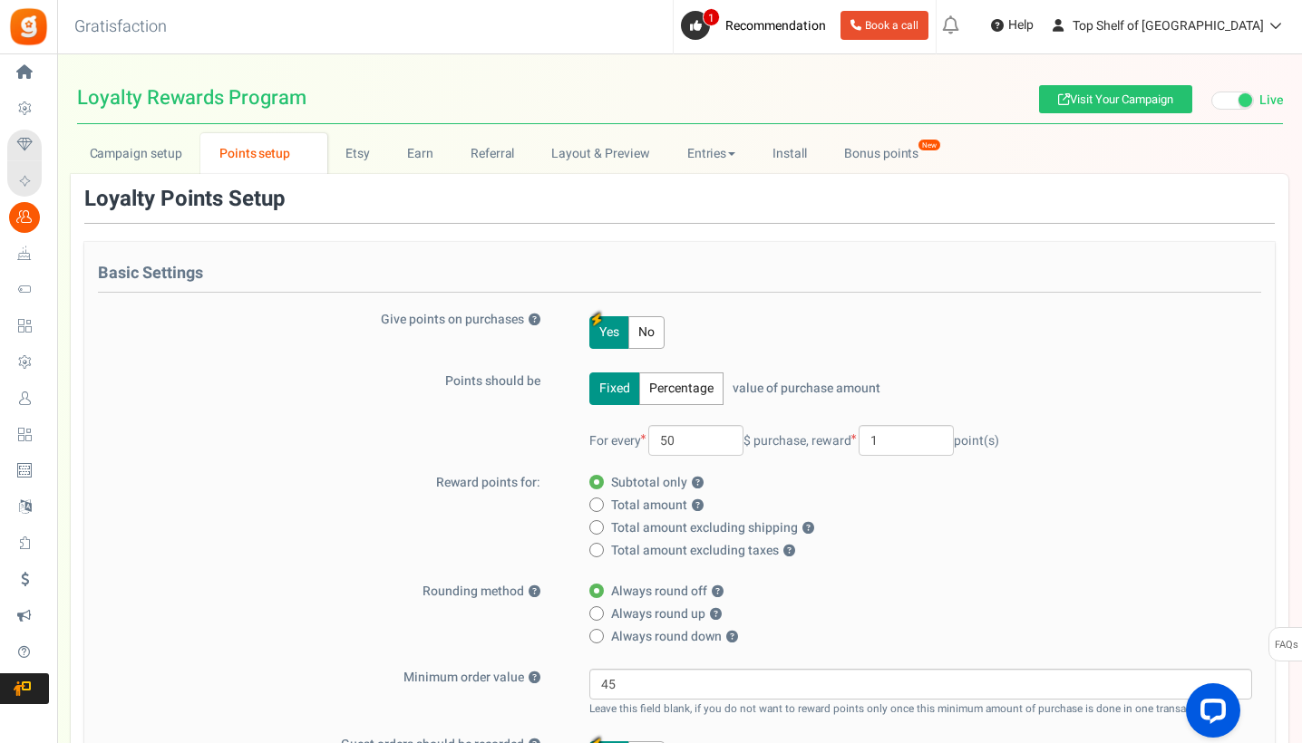
click at [285, 152] on link "Points setup New" at bounding box center [263, 153] width 126 height 41
click at [334, 156] on link "Etsy" at bounding box center [358, 153] width 62 height 41
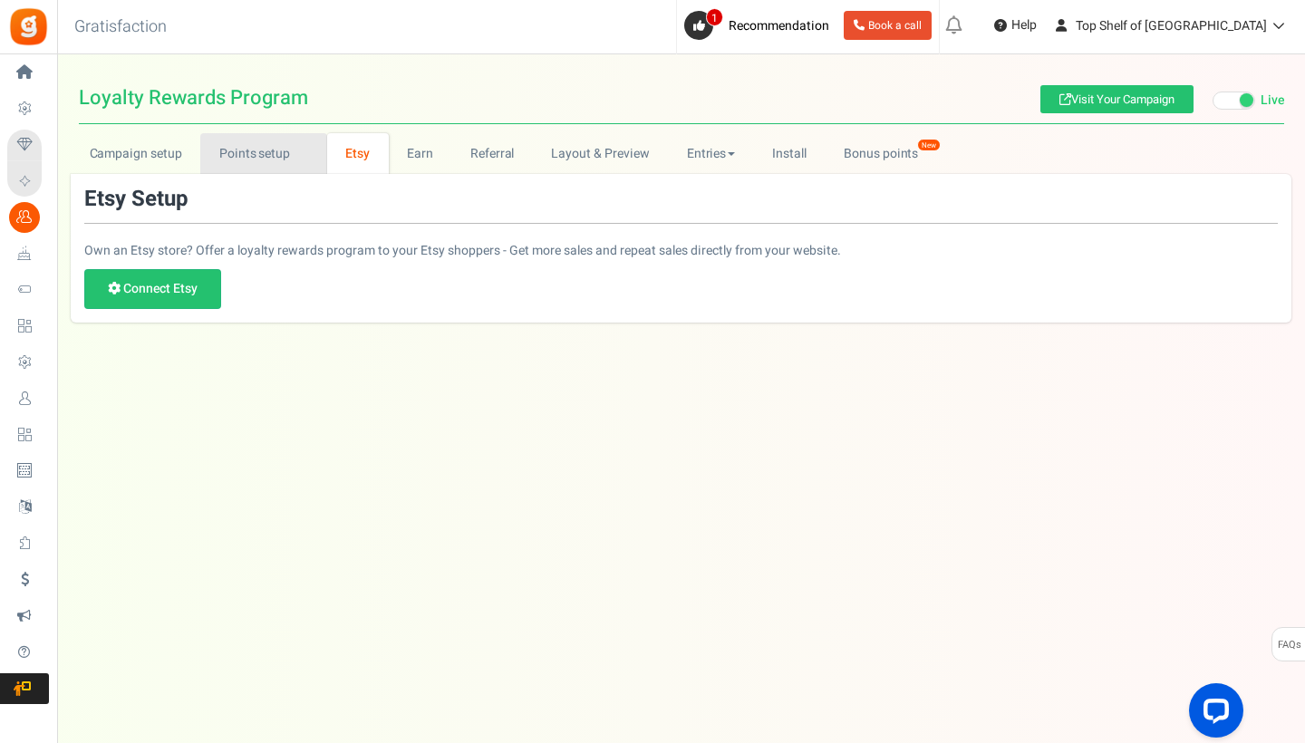
click at [286, 142] on link "Points setup New" at bounding box center [263, 153] width 126 height 41
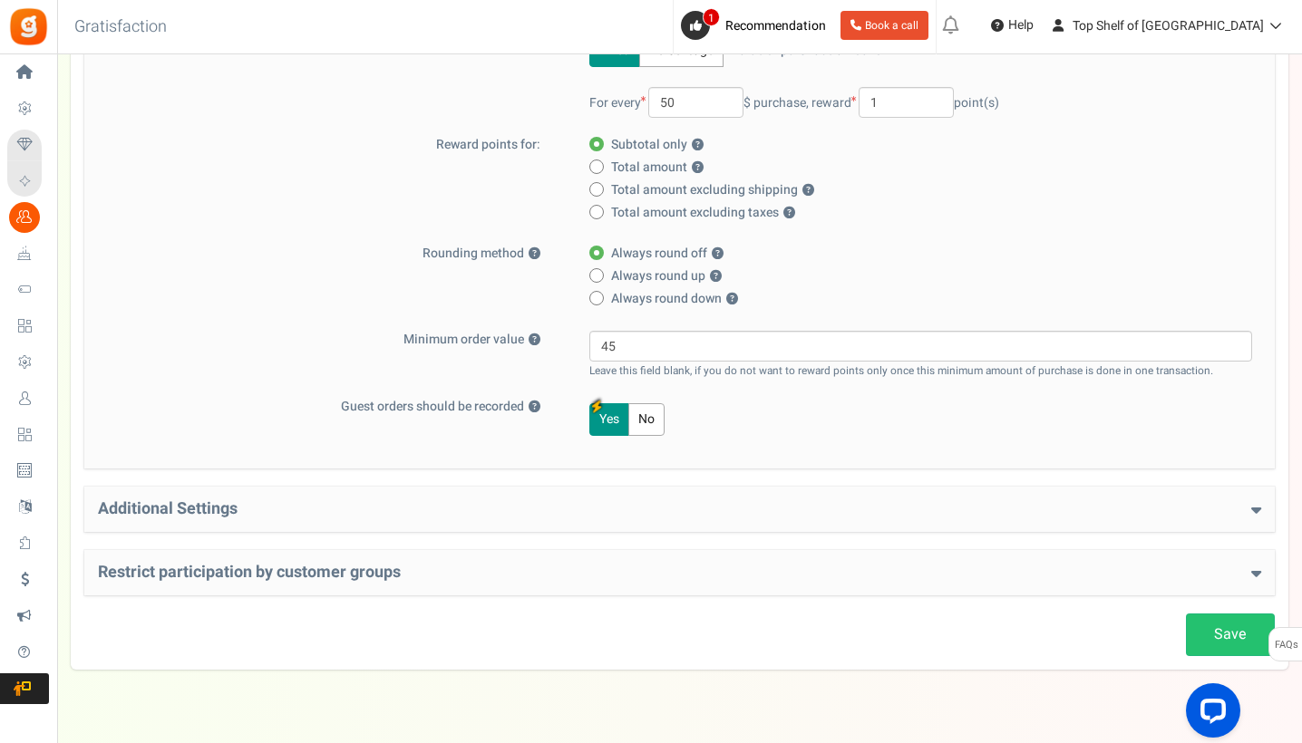
scroll to position [339, 0]
click at [1260, 509] on icon at bounding box center [1256, 508] width 10 height 16
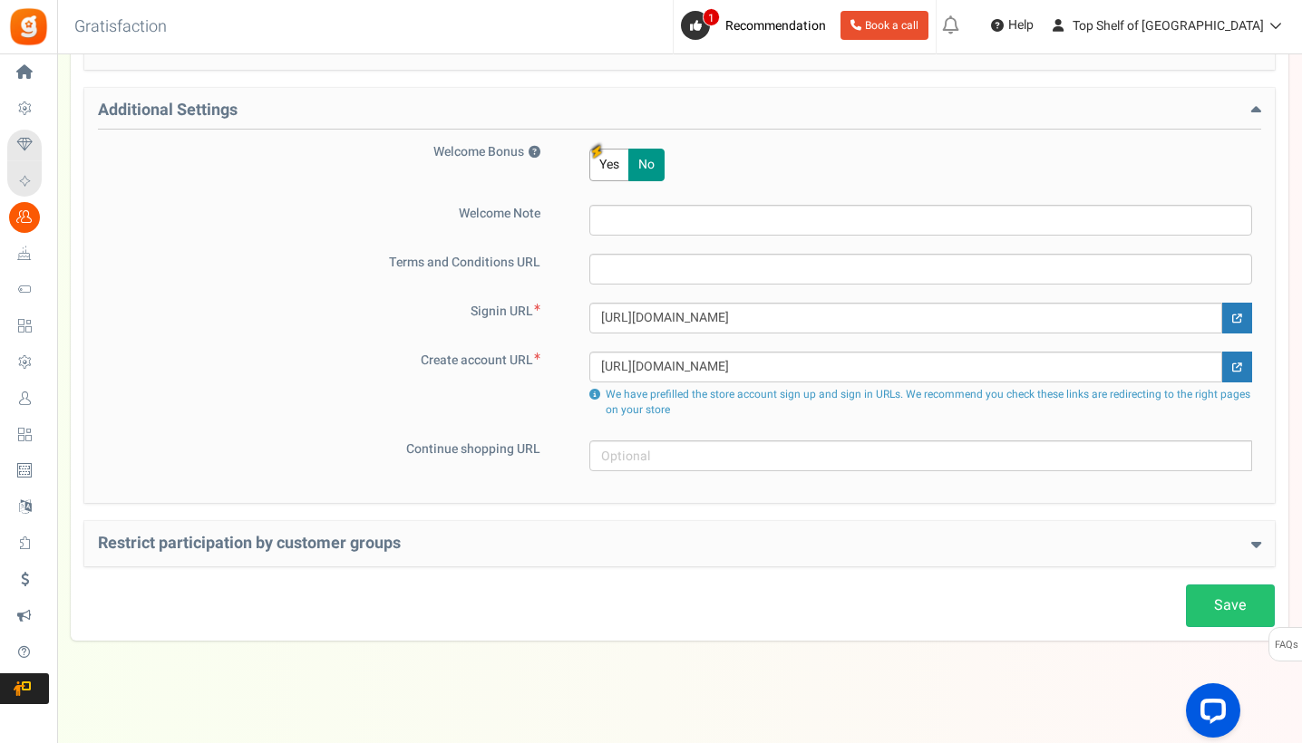
scroll to position [738, 0]
click at [1260, 537] on icon at bounding box center [1256, 543] width 10 height 16
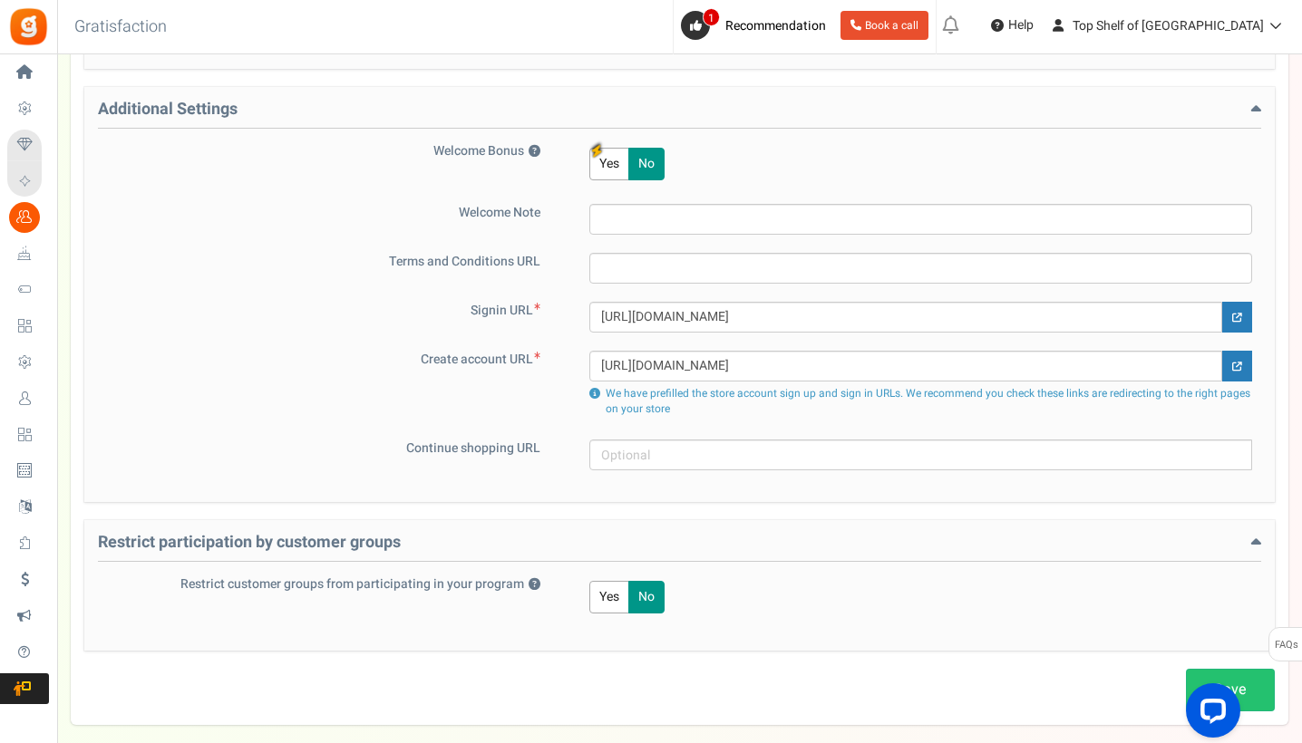
click at [1259, 540] on icon at bounding box center [1256, 543] width 10 height 16
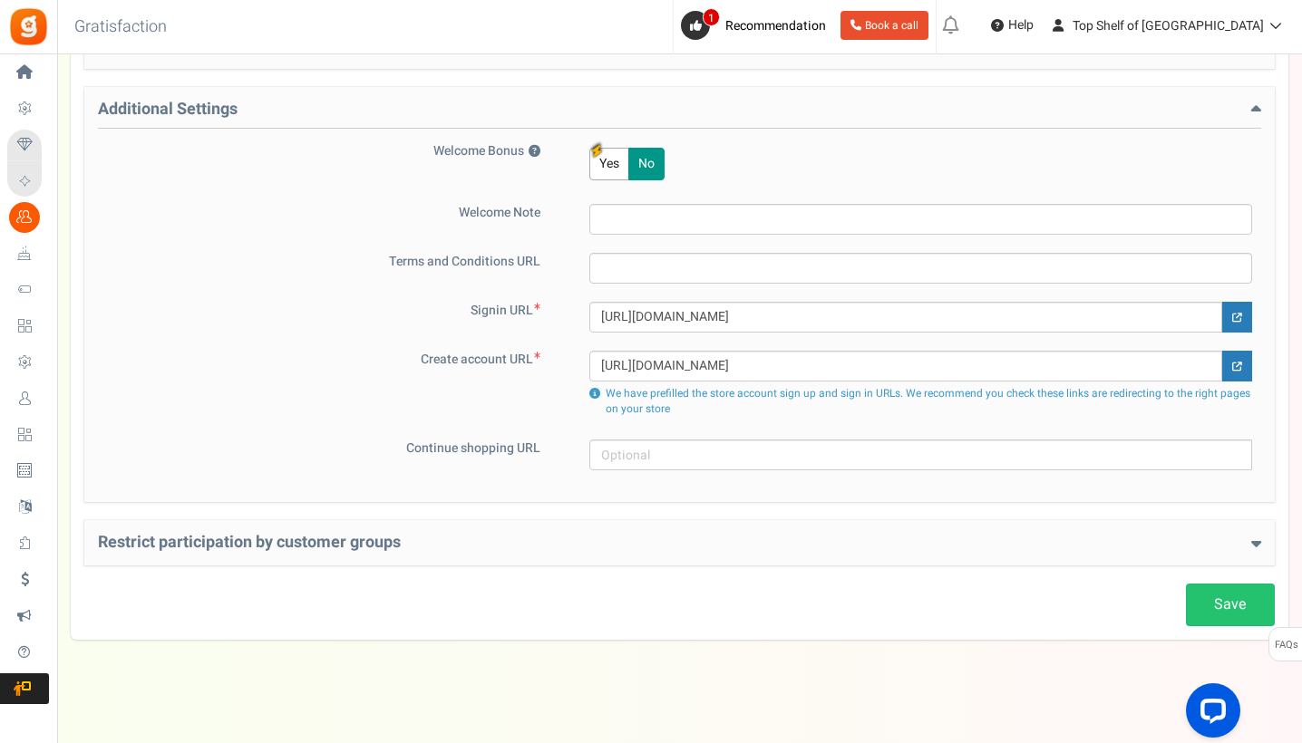
click at [1259, 540] on icon at bounding box center [1256, 543] width 10 height 16
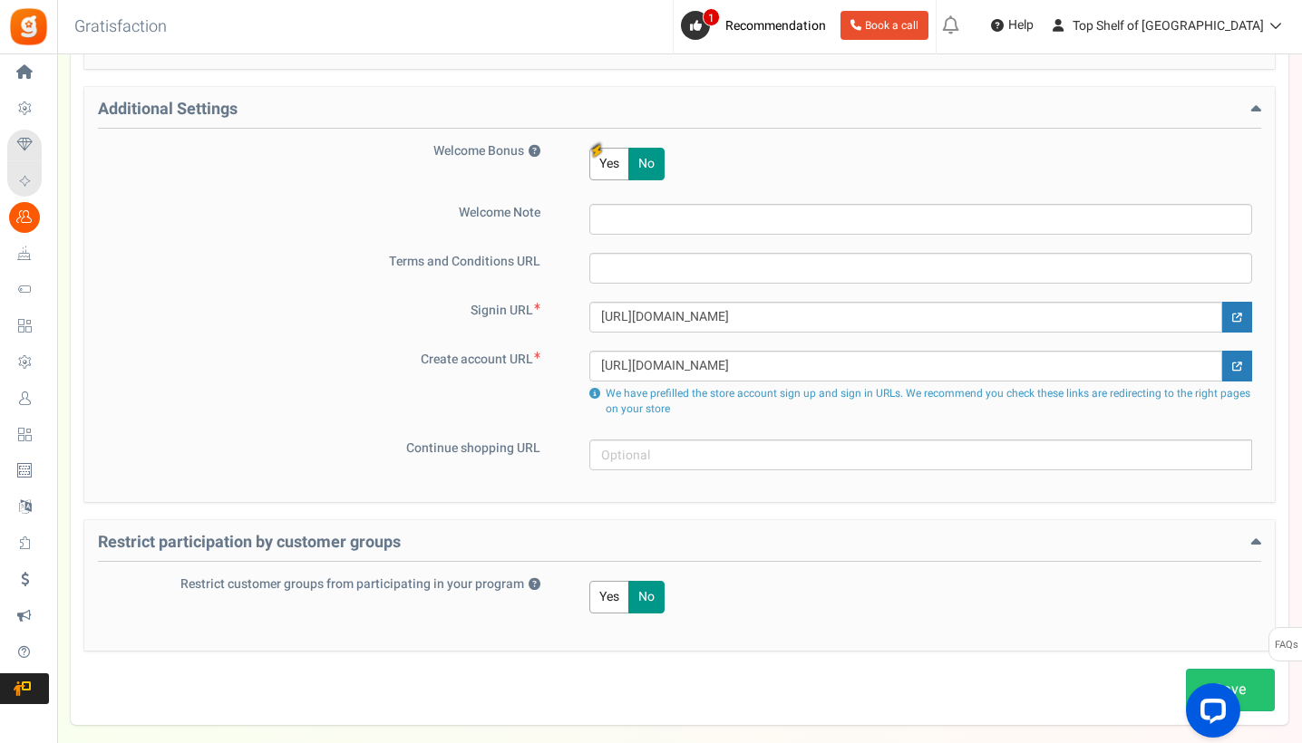
click at [1259, 540] on icon at bounding box center [1256, 543] width 10 height 16
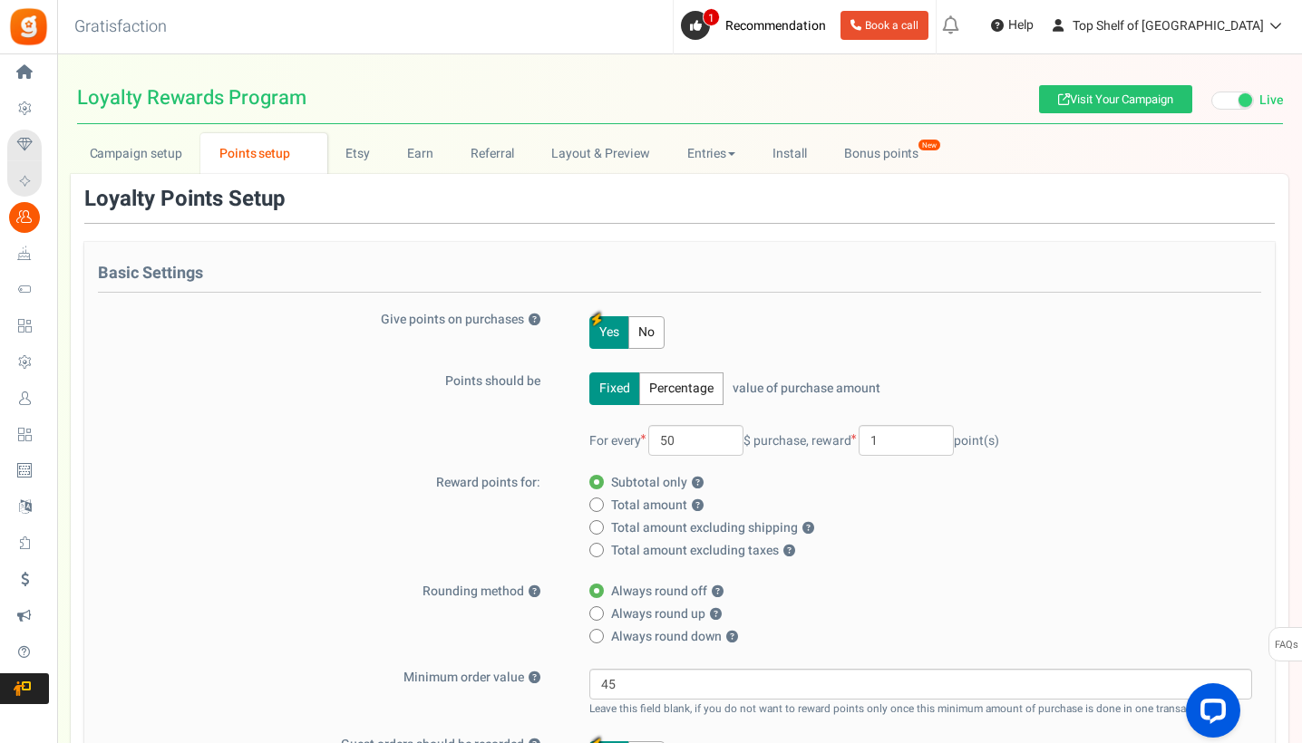
scroll to position [0, 0]
click at [422, 141] on link "Earn" at bounding box center [420, 153] width 63 height 41
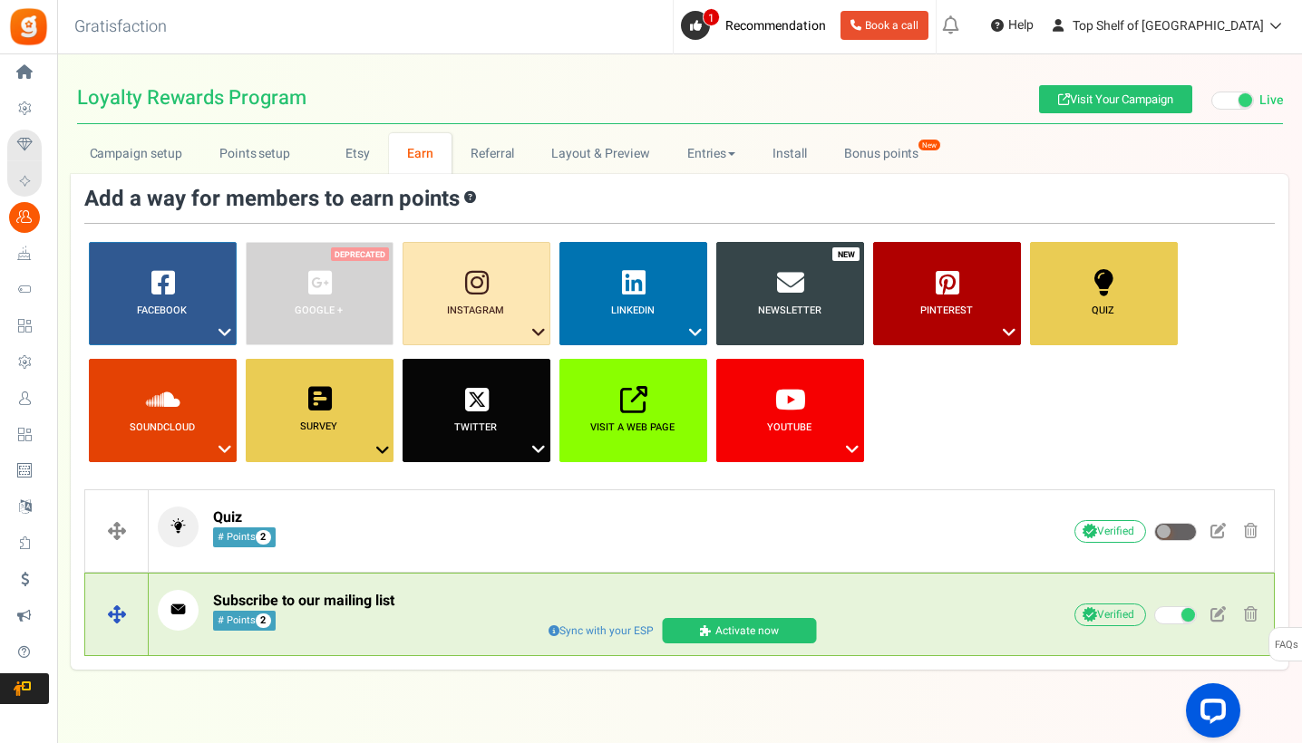
click at [557, 583] on div "Subscribe to our mailing list # Points 2 Sync with your ESP Activate now ESP sy…" at bounding box center [711, 615] width 1125 height 68
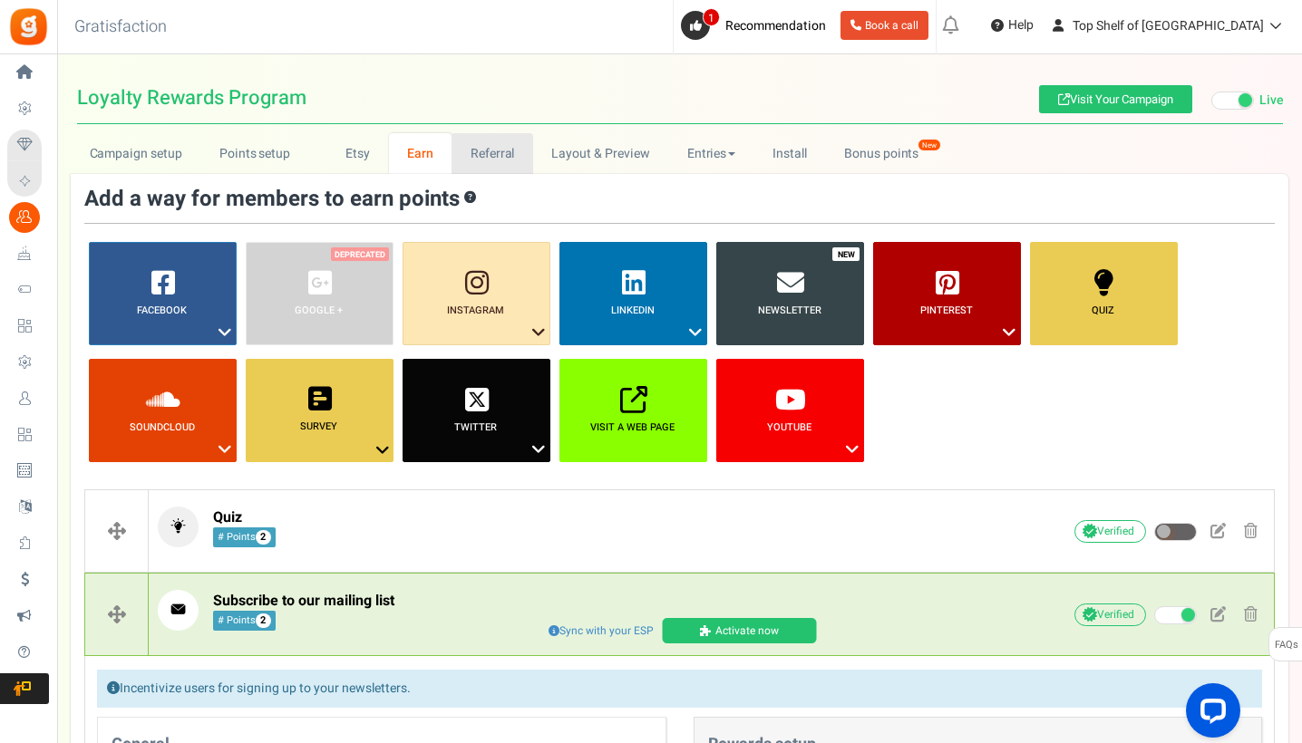
click at [499, 143] on link "Referral" at bounding box center [492, 153] width 82 height 41
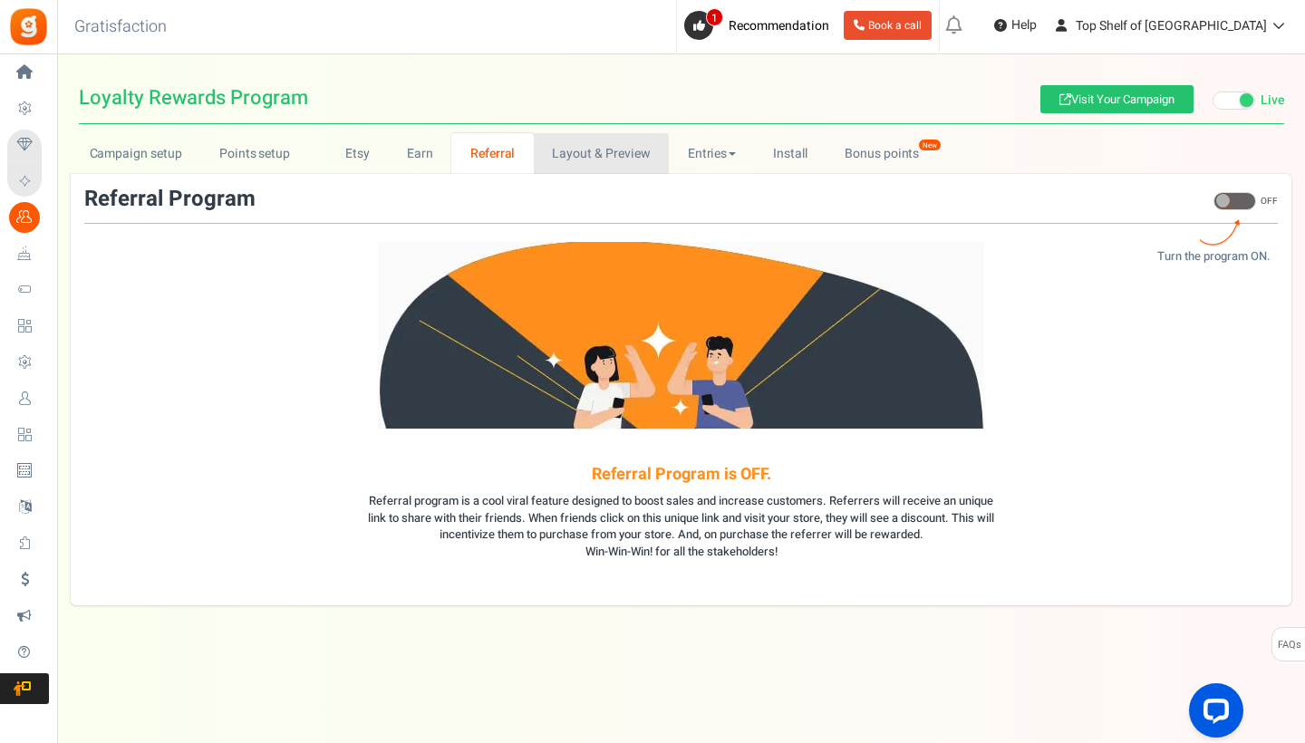
click at [577, 146] on link "Layout & Preview" at bounding box center [601, 153] width 135 height 41
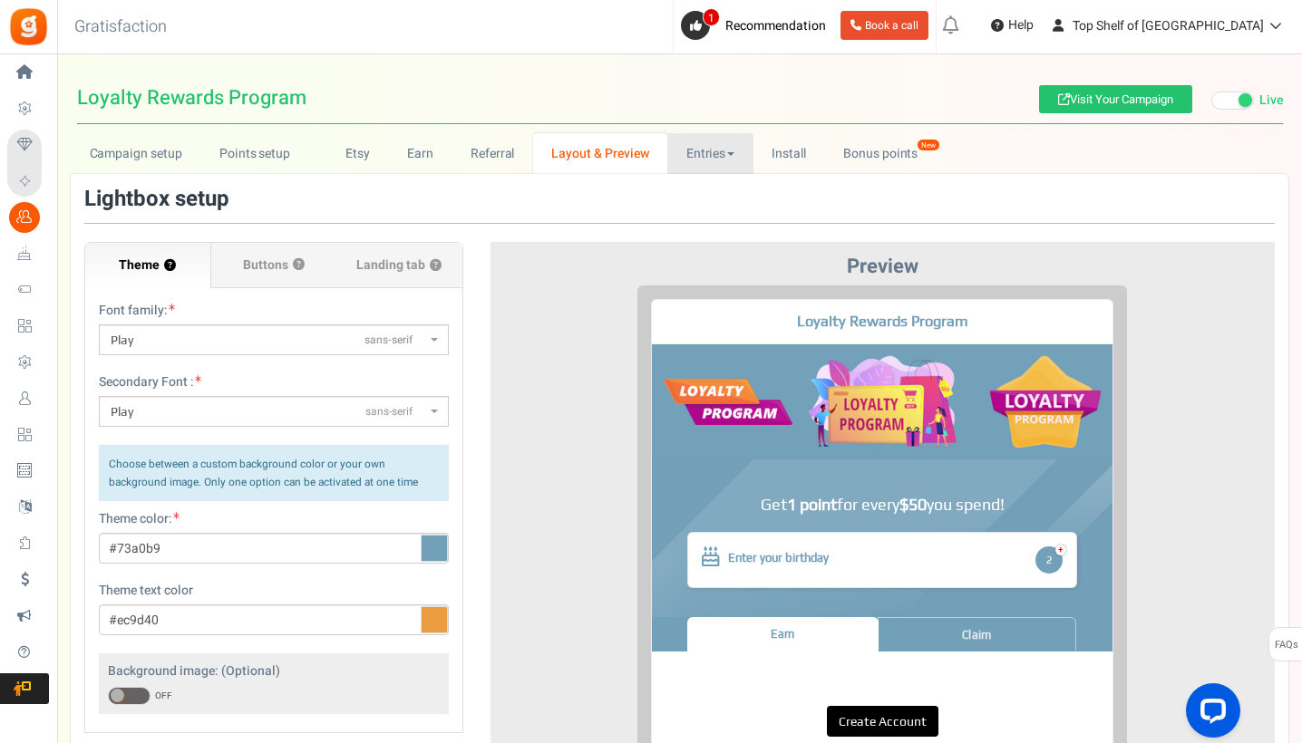
click at [715, 152] on link "Entries" at bounding box center [710, 153] width 86 height 41
click at [711, 151] on link "Entries" at bounding box center [710, 153] width 86 height 41
click at [708, 197] on link "Entries" at bounding box center [739, 193] width 145 height 26
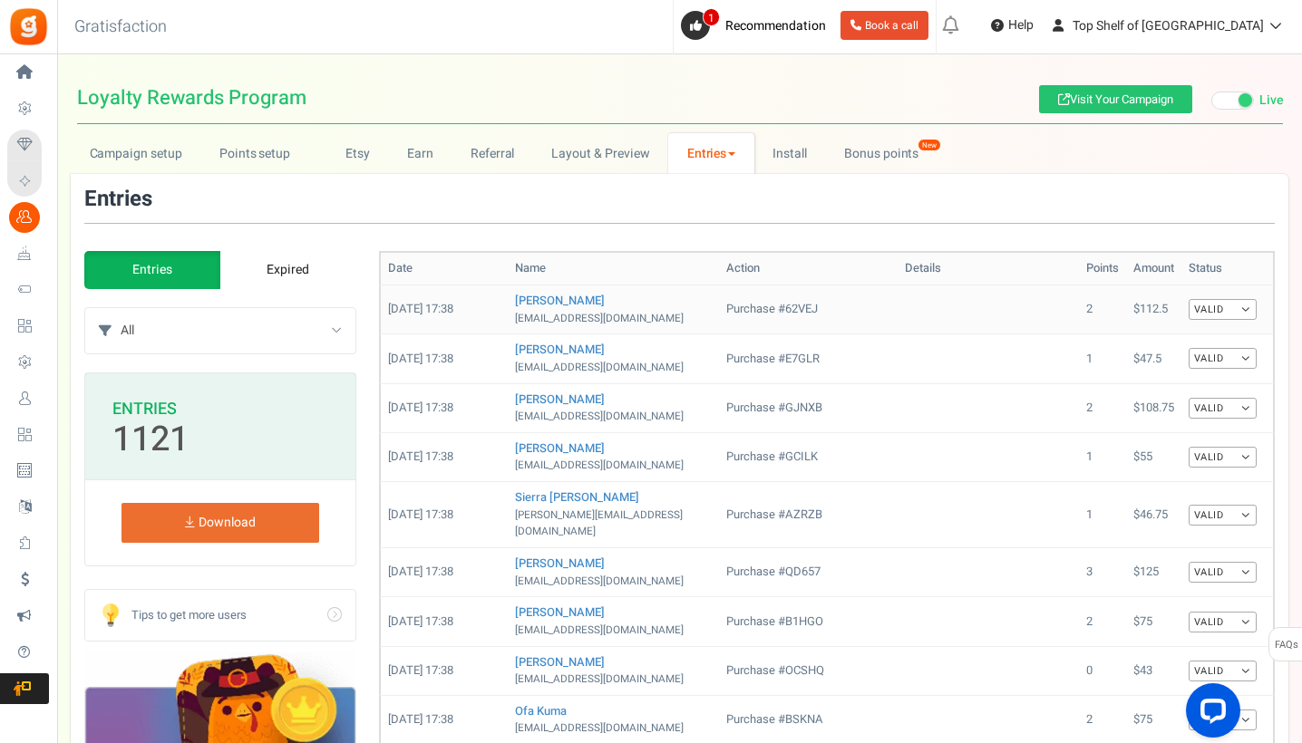
click at [1251, 305] on link "Valid" at bounding box center [1222, 309] width 68 height 21
click at [312, 253] on link "Expired" at bounding box center [287, 270] width 136 height 38
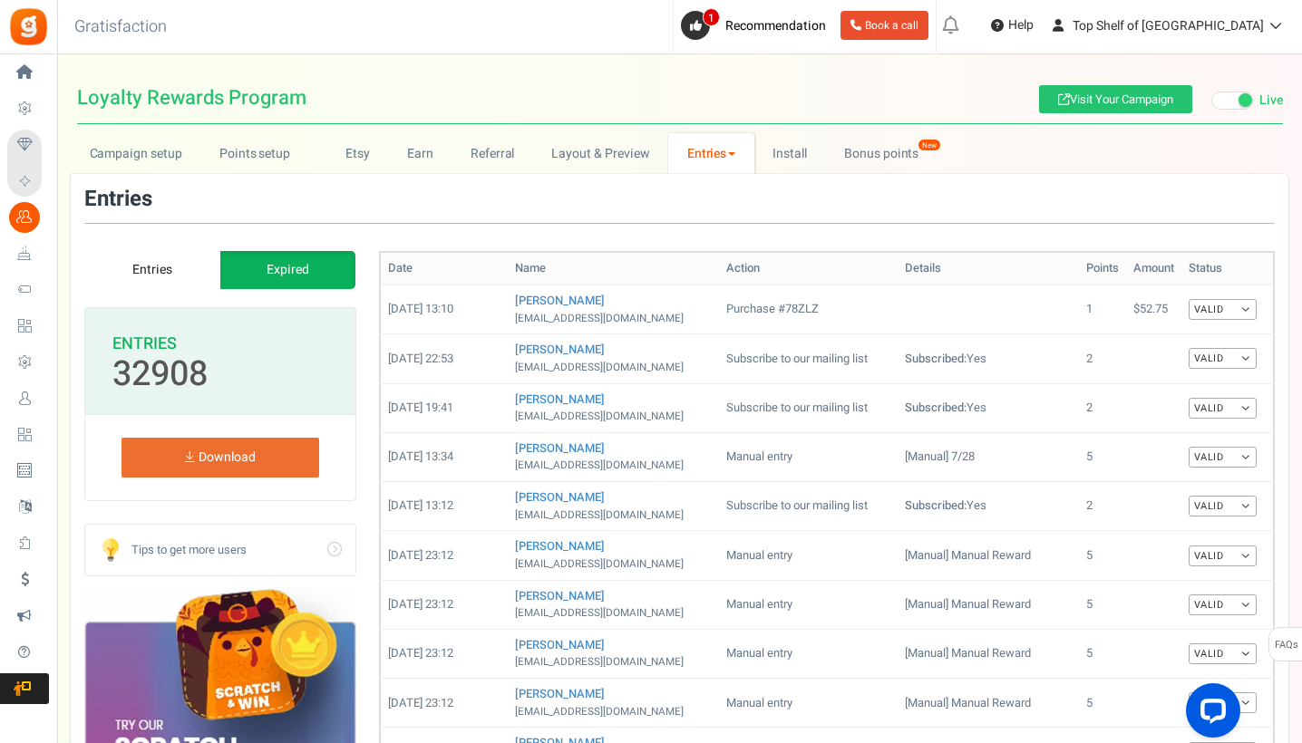
click at [169, 279] on link "Entries" at bounding box center [152, 270] width 136 height 38
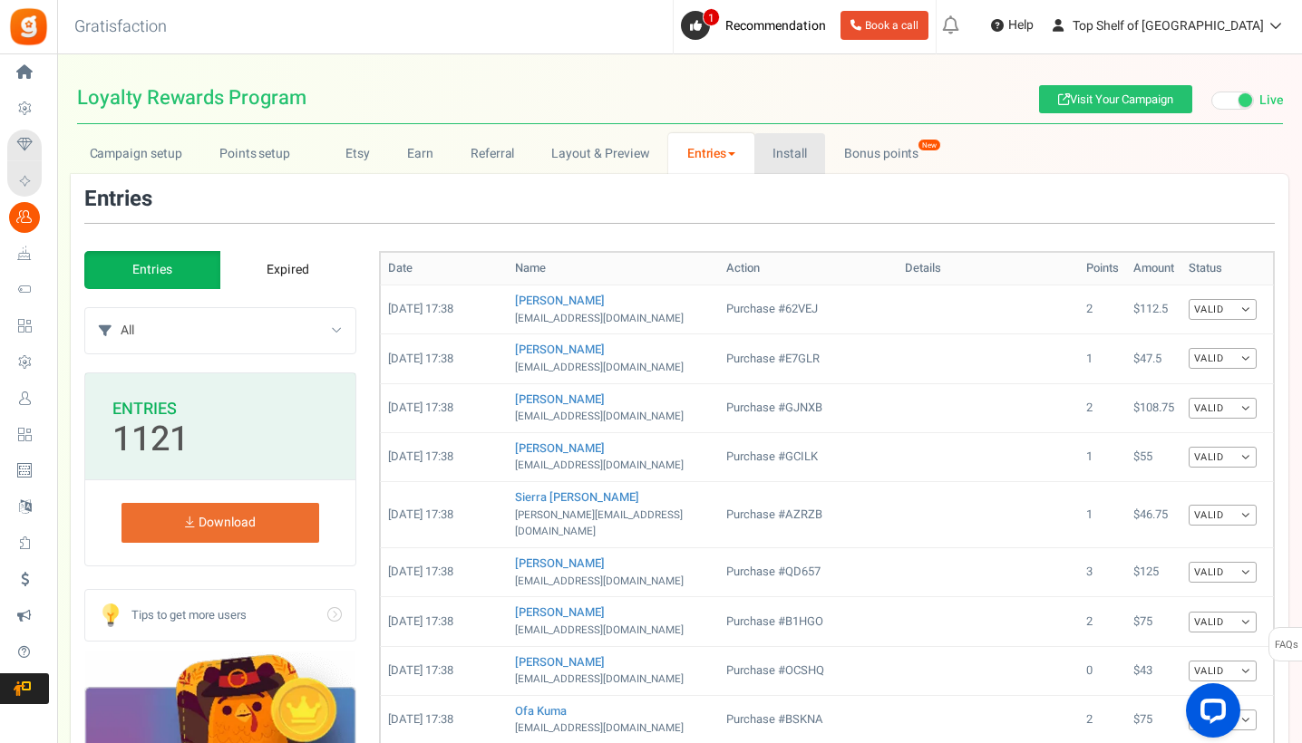
click at [817, 144] on link "Install" at bounding box center [790, 153] width 72 height 41
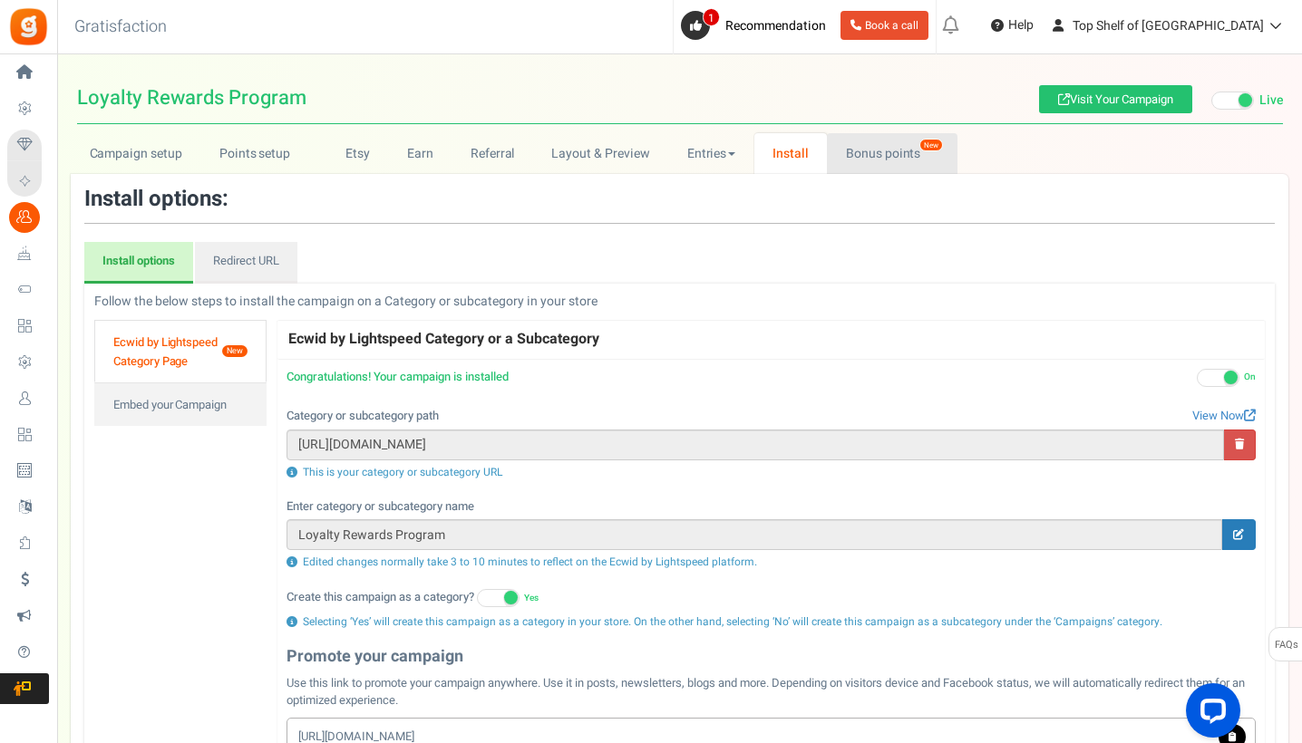
click at [902, 165] on link "Bonus points New" at bounding box center [892, 153] width 130 height 41
